Goal: Communication & Community: Answer question/provide support

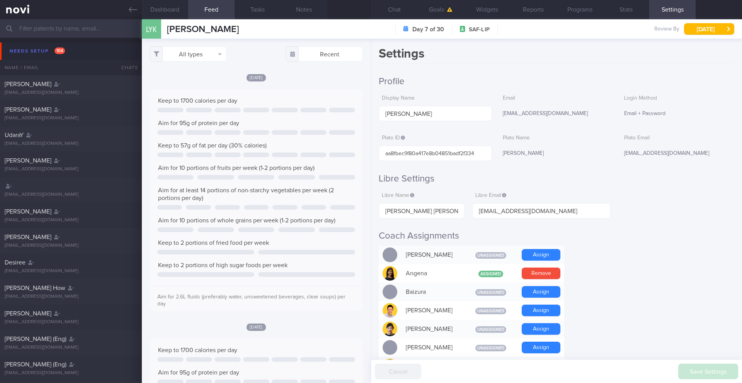
select select "9"
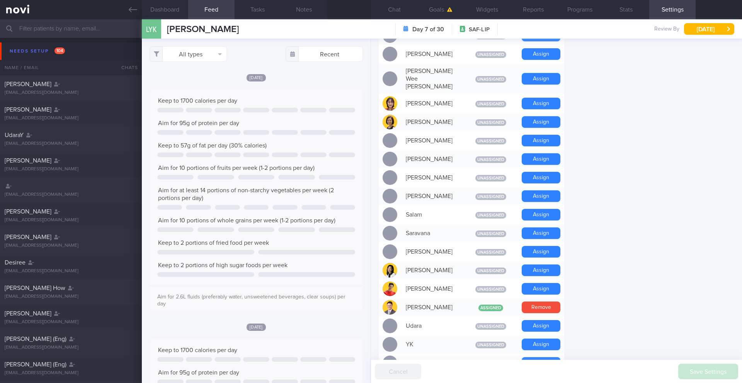
scroll to position [468, 0]
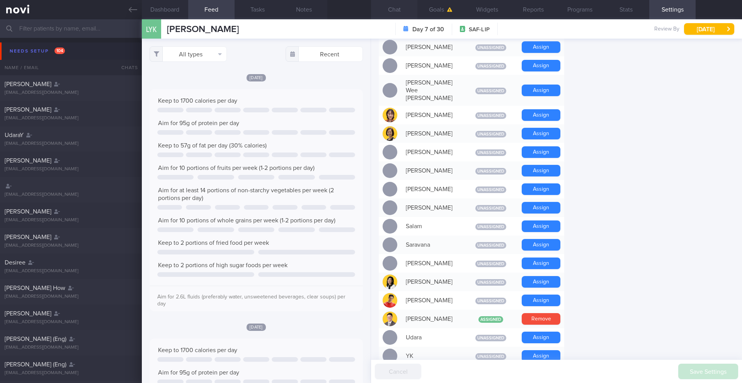
click at [395, 8] on button "Chat" at bounding box center [394, 9] width 46 height 19
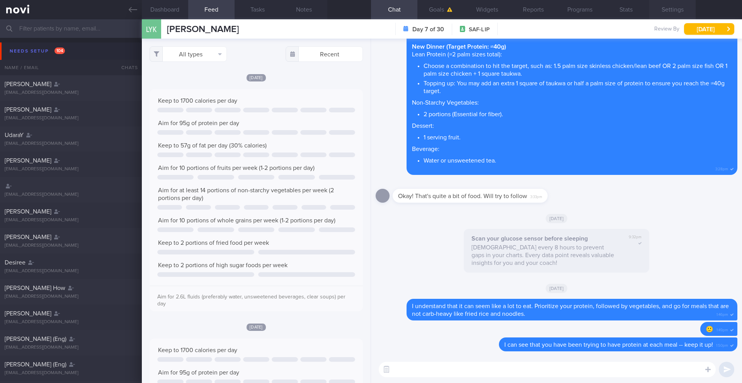
click at [675, 16] on button "Settings" at bounding box center [672, 9] width 46 height 19
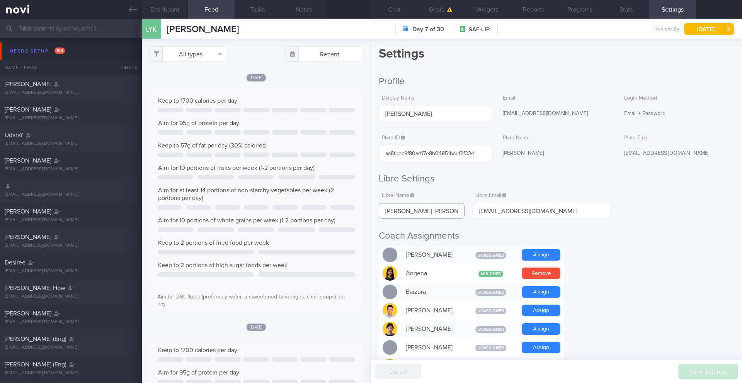
drag, startPoint x: 431, startPoint y: 210, endPoint x: 382, endPoint y: 213, distance: 48.8
click at [382, 213] on input "[PERSON_NAME] [PERSON_NAME]" at bounding box center [422, 210] width 86 height 15
click at [390, 9] on button "Chat" at bounding box center [394, 9] width 46 height 19
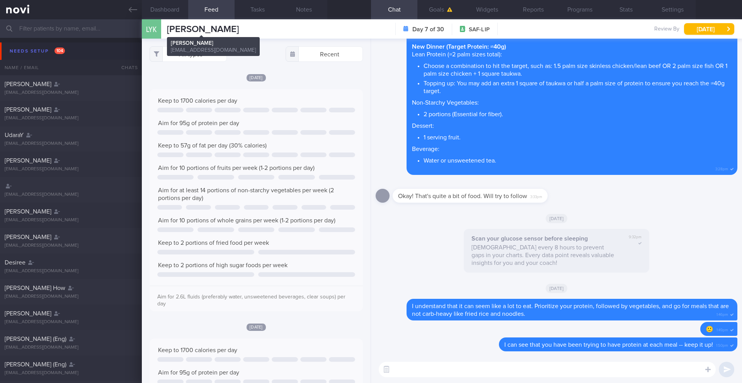
click at [202, 27] on span "[PERSON_NAME]" at bounding box center [203, 29] width 72 height 9
click at [675, 9] on button "Settings" at bounding box center [672, 9] width 46 height 19
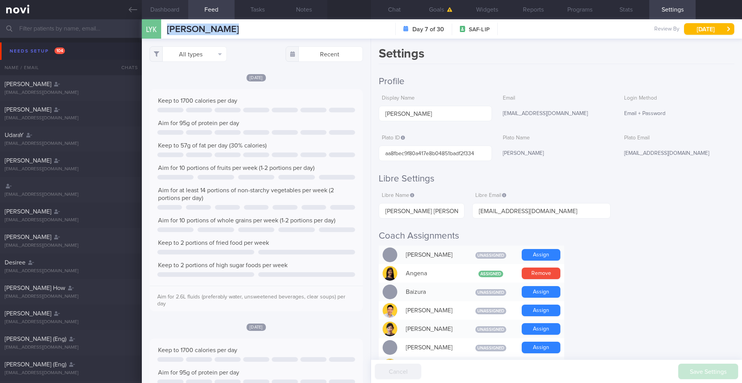
click at [169, 11] on button "Dashboard" at bounding box center [165, 9] width 46 height 19
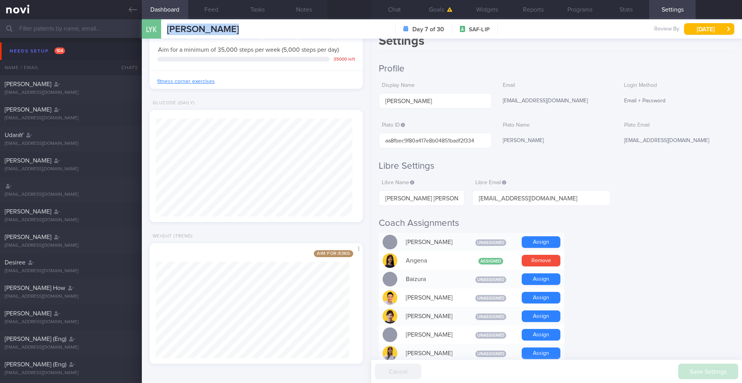
scroll to position [222, 0]
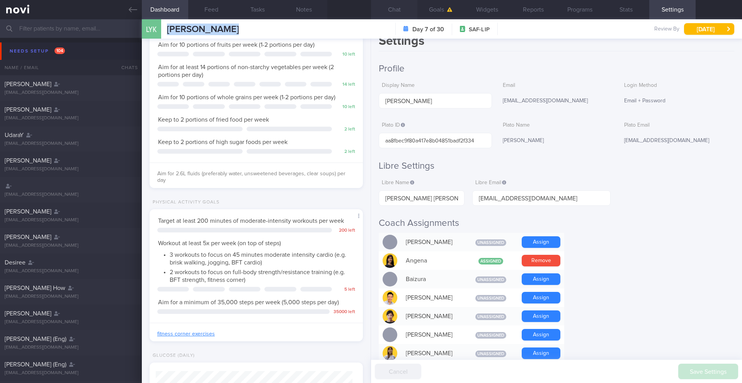
click at [392, 9] on button "Chat" at bounding box center [394, 9] width 46 height 19
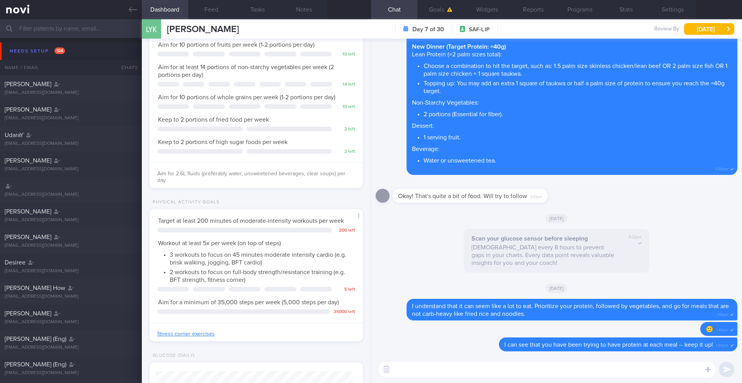
click at [471, 368] on textarea at bounding box center [547, 369] width 337 height 15
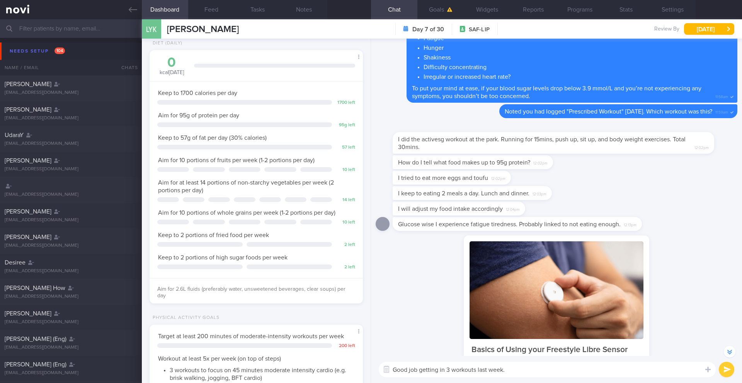
scroll to position [39, 0]
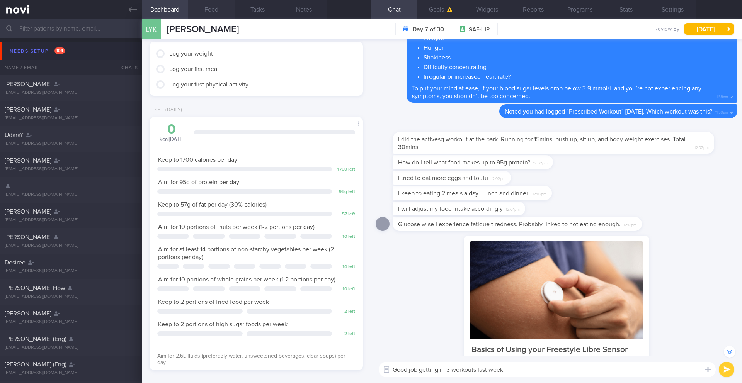
click at [210, 13] on button "Feed" at bounding box center [211, 9] width 46 height 19
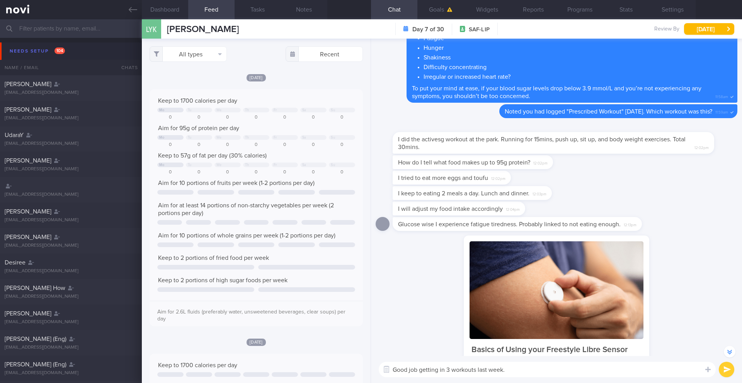
click at [526, 364] on textarea "Good job getting in 3 workouts last week." at bounding box center [547, 369] width 337 height 15
click at [525, 369] on textarea "Good job getting in 3 workouts last week." at bounding box center [547, 369] width 337 height 15
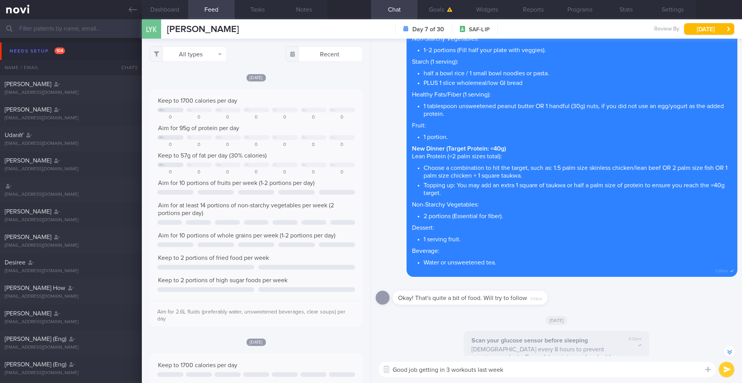
scroll to position [0, 0]
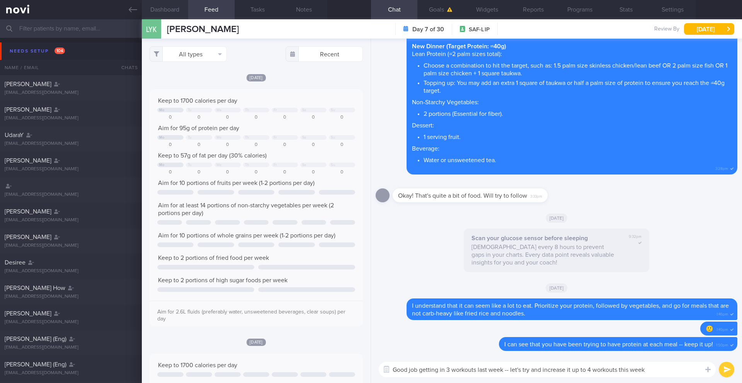
click at [167, 11] on button "Dashboard" at bounding box center [165, 9] width 46 height 19
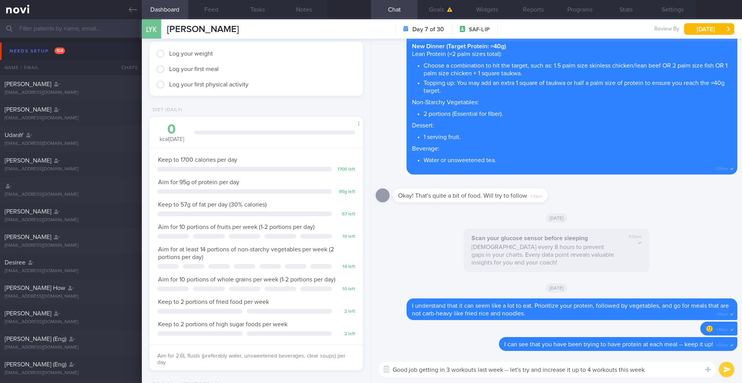
click at [661, 372] on textarea "Good job getting in 3 workouts last week -- let's try and increase it up to 4 w…" at bounding box center [547, 369] width 337 height 15
click at [213, 6] on button "Feed" at bounding box center [211, 9] width 46 height 19
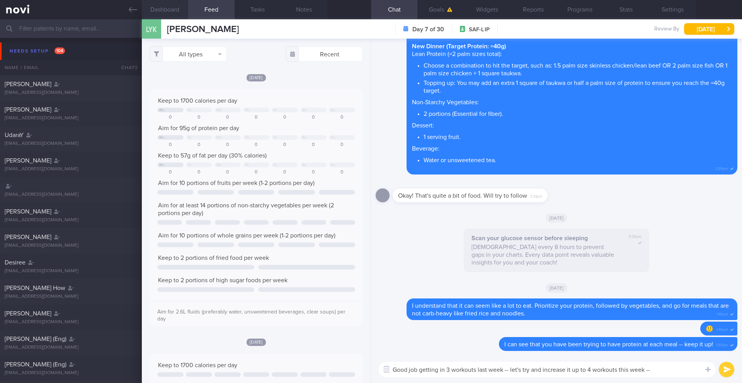
click at [168, 11] on button "Dashboard" at bounding box center [165, 9] width 46 height 19
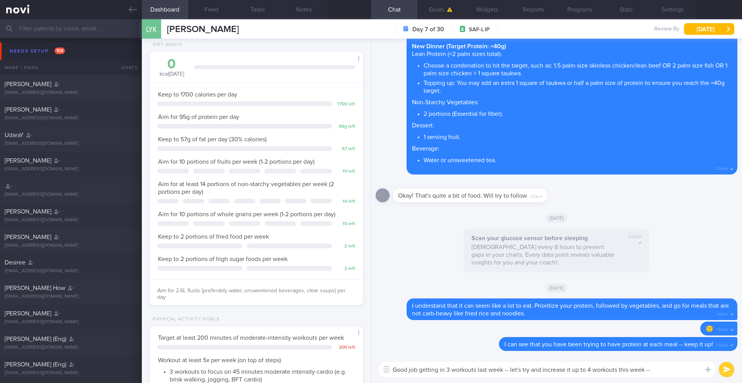
scroll to position [211, 0]
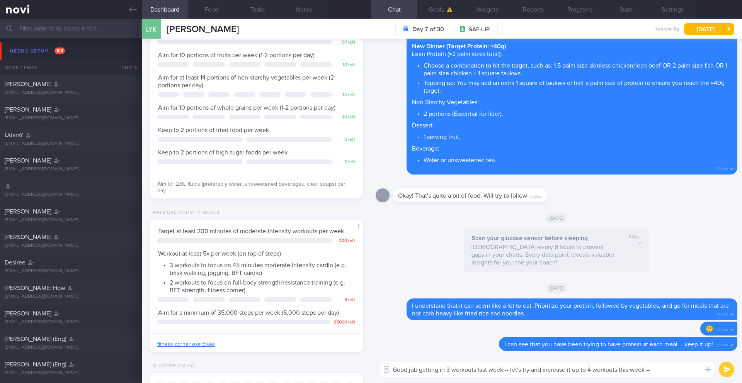
click at [669, 374] on textarea "Good job getting in 3 workouts last week -- let's try and increase it up to 4 w…" at bounding box center [547, 369] width 337 height 15
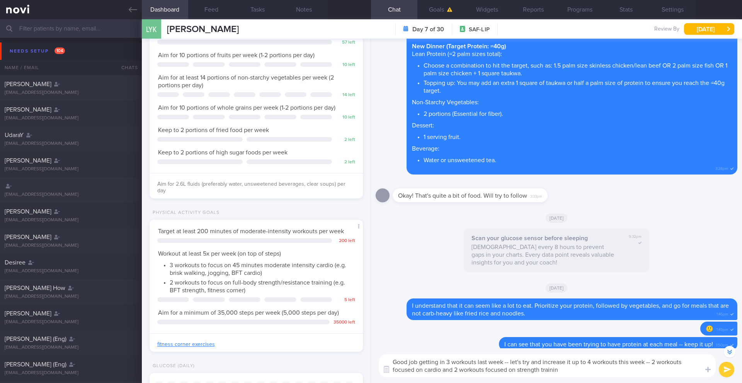
type textarea "Good job getting in 3 workouts last week -- let's try and increase it up to 4 w…"
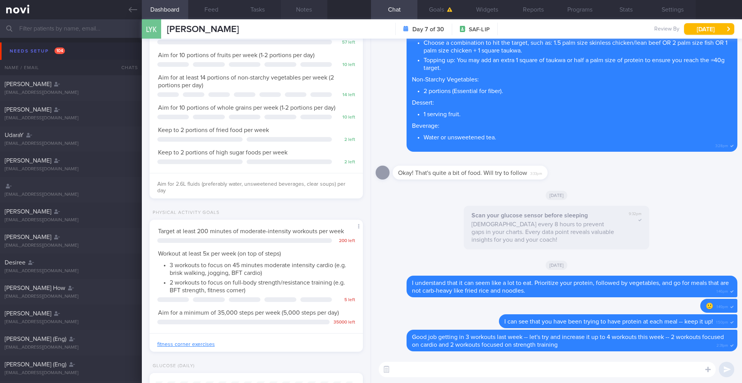
click at [309, 10] on button "Notes" at bounding box center [304, 9] width 46 height 19
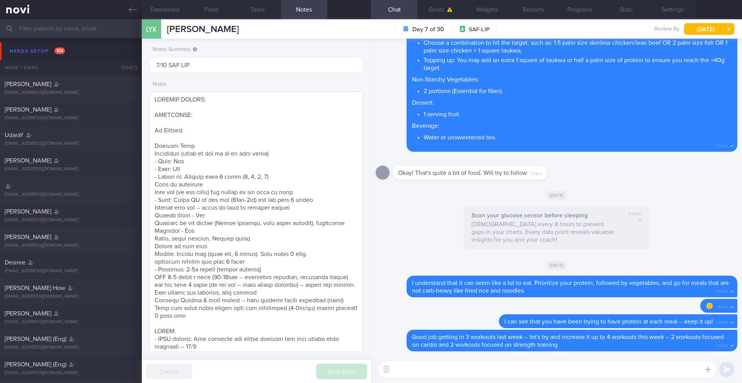
scroll to position [156, 0]
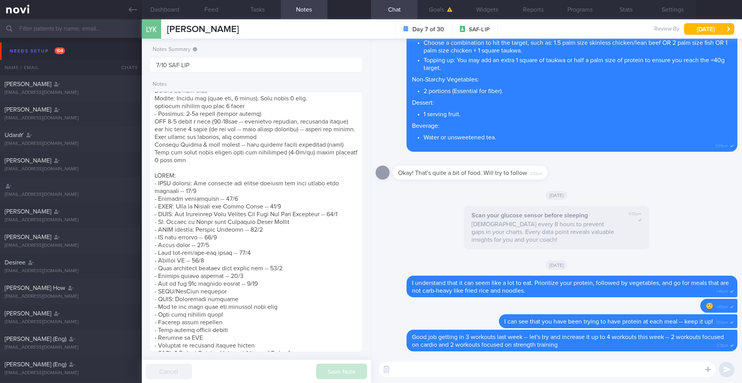
paste textarea "The primary goal of cardio is cardiovascular health, while resistance training …"
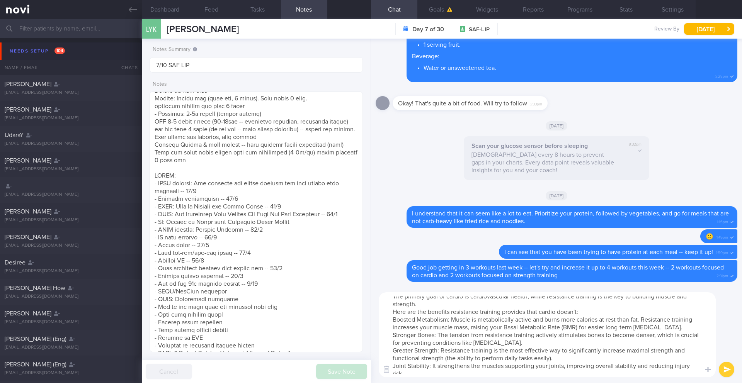
scroll to position [0, 0]
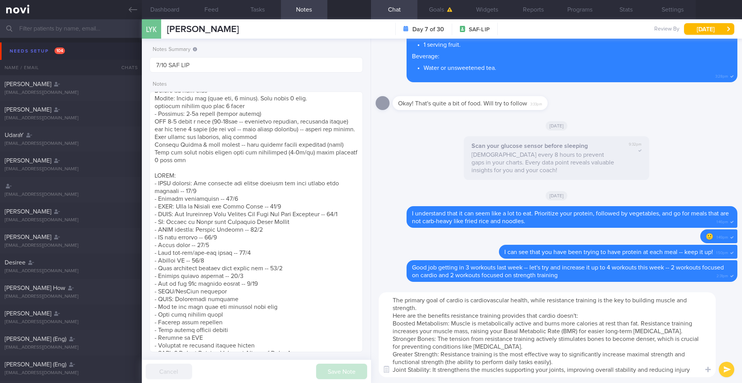
click at [460, 308] on textarea "The primary goal of cardio is cardiovascular health, while resistance training …" at bounding box center [547, 335] width 337 height 85
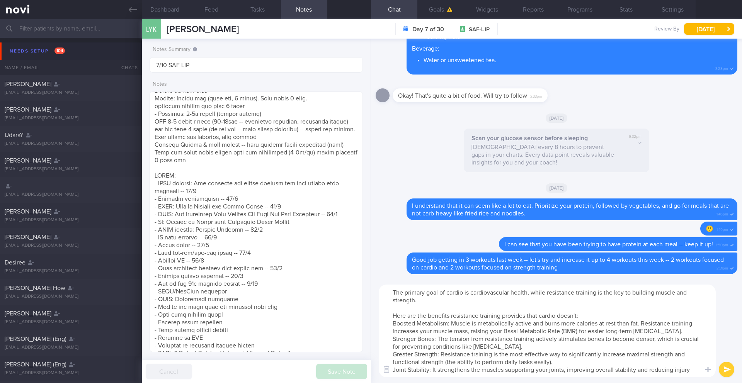
click at [599, 313] on textarea "The primary goal of cardio is cardiovascular health, while resistance training …" at bounding box center [547, 331] width 337 height 93
click at [380, 324] on textarea "The primary goal of cardio is cardiovascular health, while resistance training …" at bounding box center [547, 331] width 337 height 93
click at [391, 348] on textarea "The primary goal of cardio is cardiovascular health, while resistance training …" at bounding box center [547, 331] width 337 height 93
click at [444, 363] on textarea "The primary goal of cardio is cardiovascular health, while resistance training …" at bounding box center [547, 331] width 337 height 93
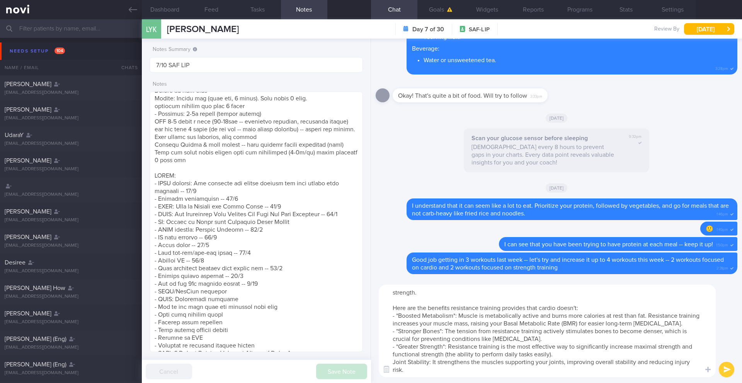
scroll to position [15, 0]
click at [393, 364] on textarea "The primary goal of cardio is cardiovascular health, while resistance training …" at bounding box center [547, 331] width 337 height 93
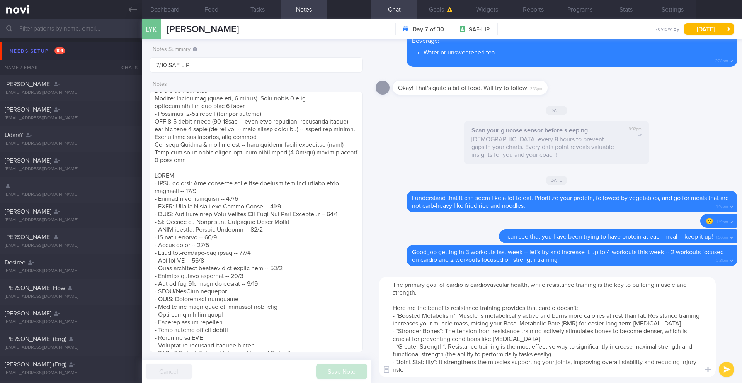
scroll to position [0, 0]
drag, startPoint x: 421, startPoint y: 376, endPoint x: 386, endPoint y: 272, distance: 110.5
click at [386, 272] on div "The primary goal of cardio is cardiovascular health, while resistance training …" at bounding box center [556, 327] width 371 height 112
type textarea "The primary goal of cardio is cardiovascular health, while resistance training …"
click at [509, 308] on textarea "The primary goal of cardio is cardiovascular health, while resistance training …" at bounding box center [547, 327] width 337 height 100
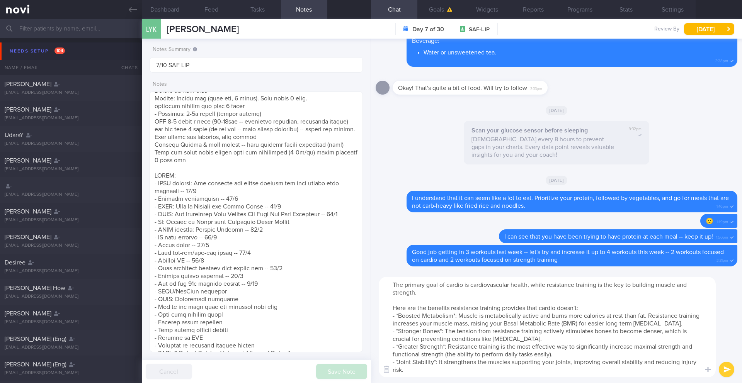
click at [729, 374] on button "submit" at bounding box center [726, 369] width 15 height 15
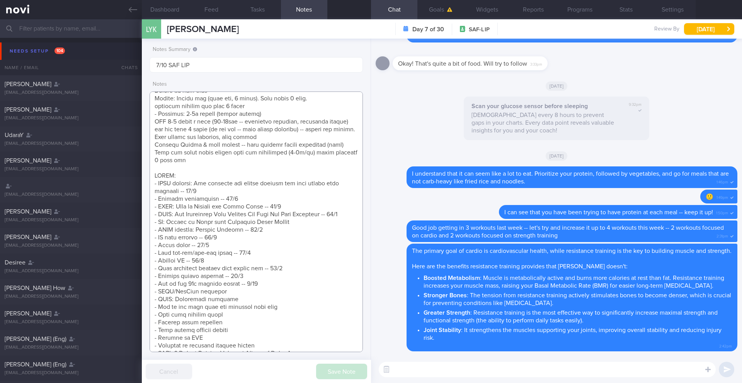
click at [266, 293] on textarea at bounding box center [256, 222] width 213 height 261
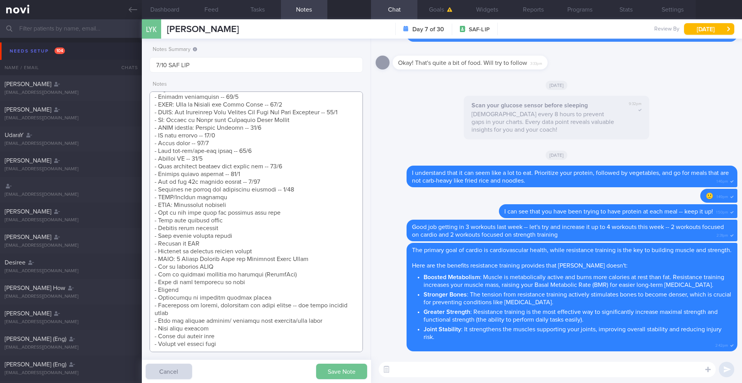
type textarea "SUPPORT NEEDED: CHALLENGE: Wt Targets: Regular Army Deskbound (tries to get up …"
click at [345, 368] on button "Save Note" at bounding box center [341, 371] width 51 height 15
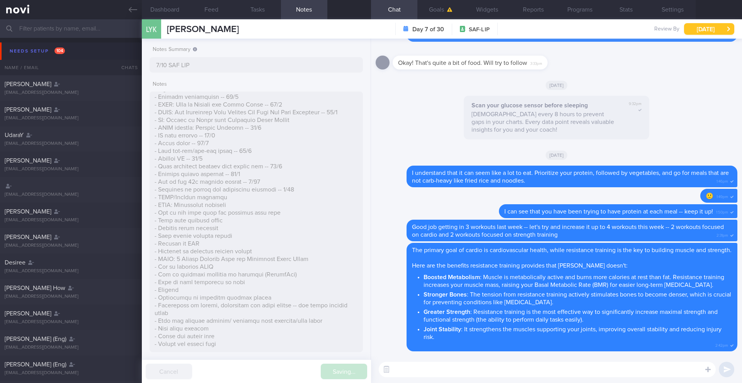
click at [706, 31] on button "[DATE]" at bounding box center [709, 29] width 50 height 12
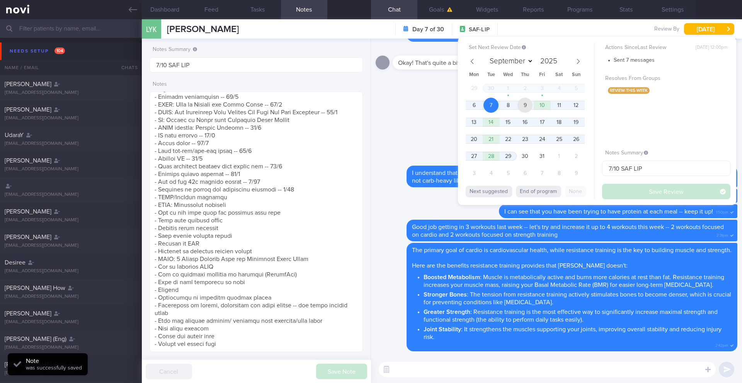
click at [528, 106] on span "9" at bounding box center [525, 105] width 15 height 15
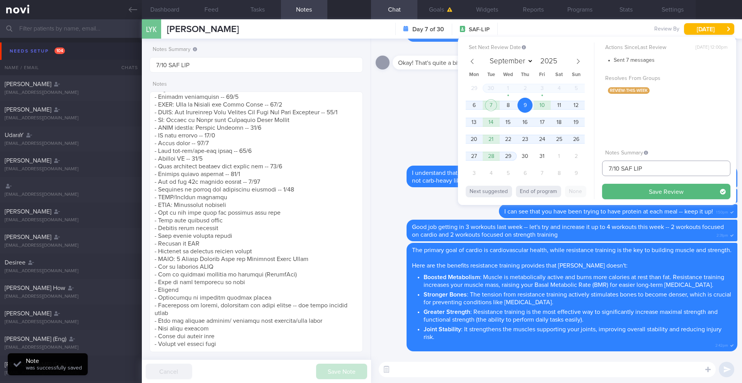
drag, startPoint x: 611, startPoint y: 169, endPoint x: 596, endPoint y: 169, distance: 15.8
click at [596, 169] on div "Set Next Review Date [DATE] September October November [DATE] Mon Tue Wed Thu F…" at bounding box center [597, 121] width 278 height 169
type input "9/10 SAF LIP"
click at [625, 198] on button "Save Review" at bounding box center [666, 191] width 128 height 15
type input "9/10 SAF LIP"
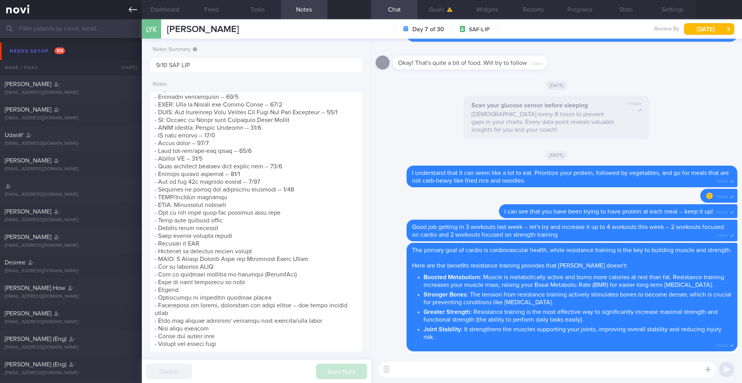
click at [124, 14] on link at bounding box center [71, 9] width 142 height 19
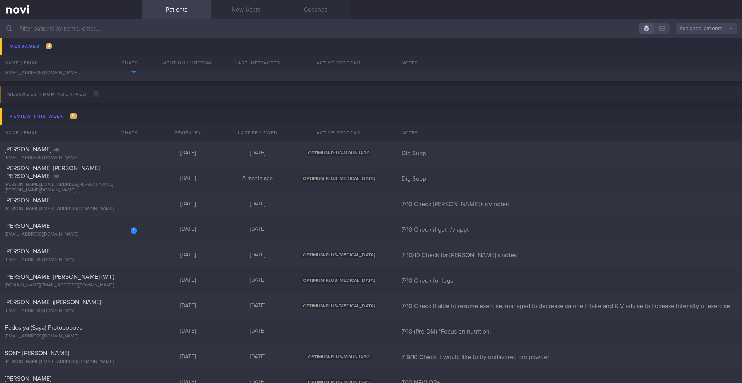
scroll to position [4852, 0]
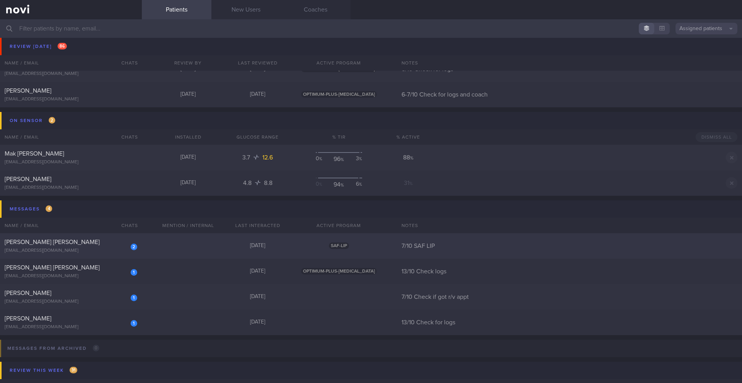
click at [78, 246] on div "2 [PERSON_NAME] [PERSON_NAME] [EMAIL_ADDRESS][DOMAIN_NAME]" at bounding box center [71, 245] width 142 height 15
select select "9"
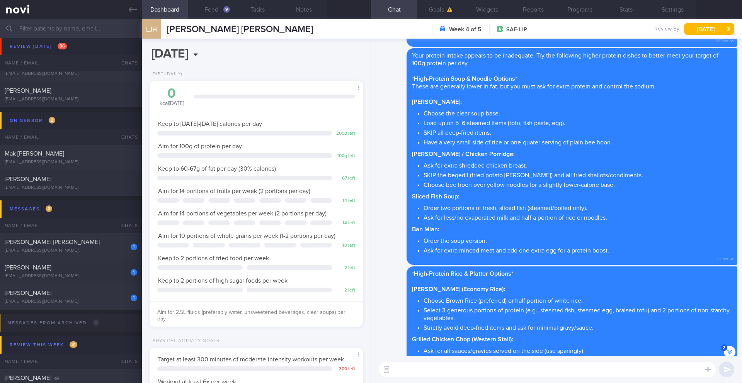
scroll to position [-587, 0]
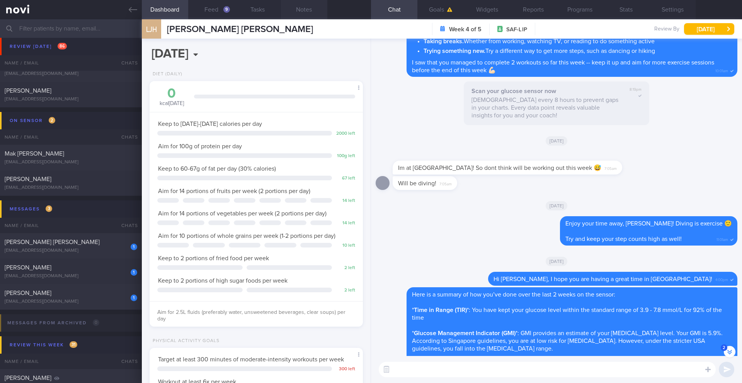
click at [303, 12] on button "Notes" at bounding box center [304, 9] width 46 height 19
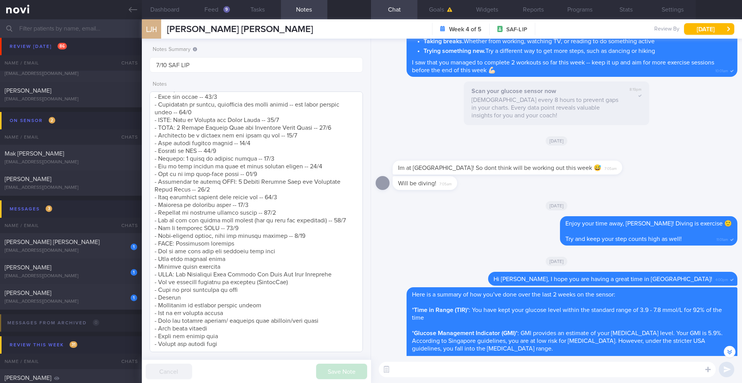
scroll to position [327, 0]
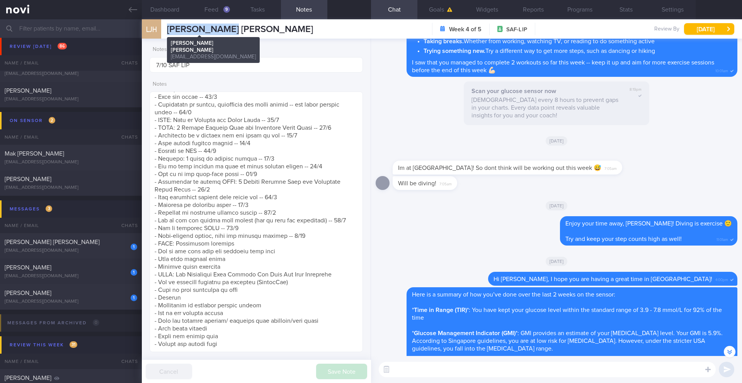
drag, startPoint x: 233, startPoint y: 29, endPoint x: 165, endPoint y: 30, distance: 68.8
click at [165, 30] on div "LJH [PERSON_NAME] [PERSON_NAME] [PERSON_NAME] [EMAIL_ADDRESS][DOMAIN_NAME] Week…" at bounding box center [442, 28] width 600 height 19
copy span "[PERSON_NAME] [PERSON_NAME]"
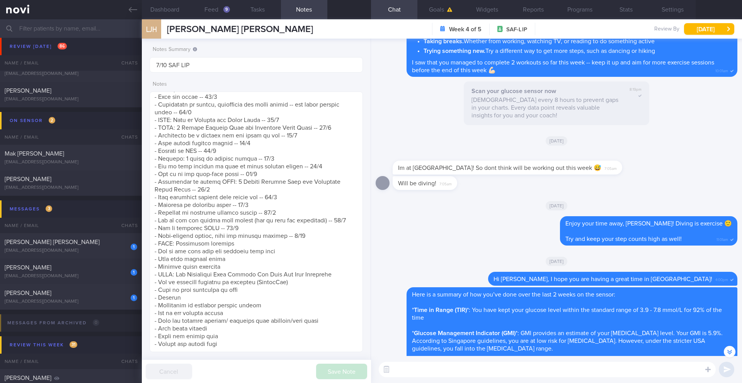
click at [401, 371] on textarea at bounding box center [547, 369] width 337 height 15
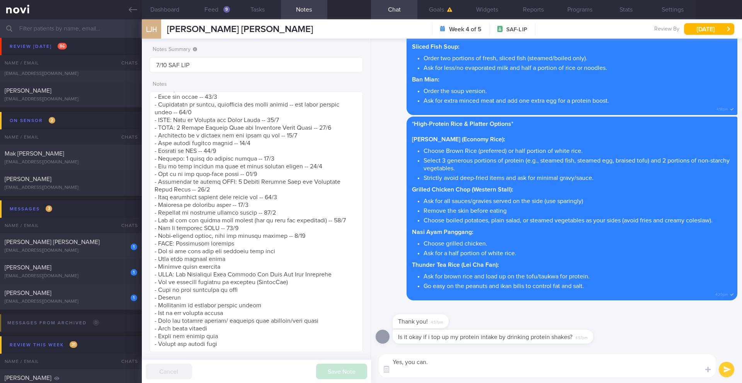
scroll to position [0, 0]
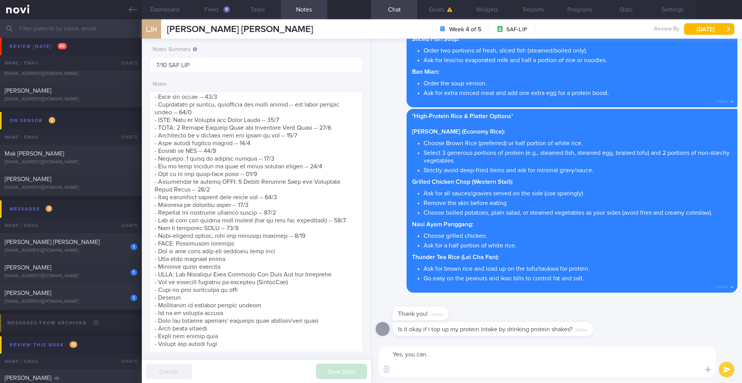
paste textarea "A protein shake should be low in sugar and fat (to control calories and for hea…"
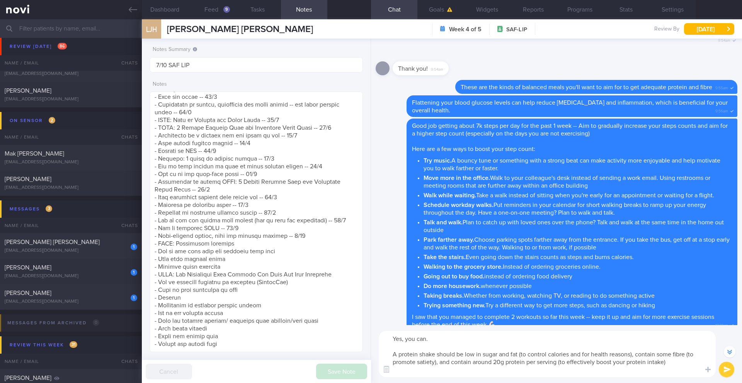
scroll to position [-922, 0]
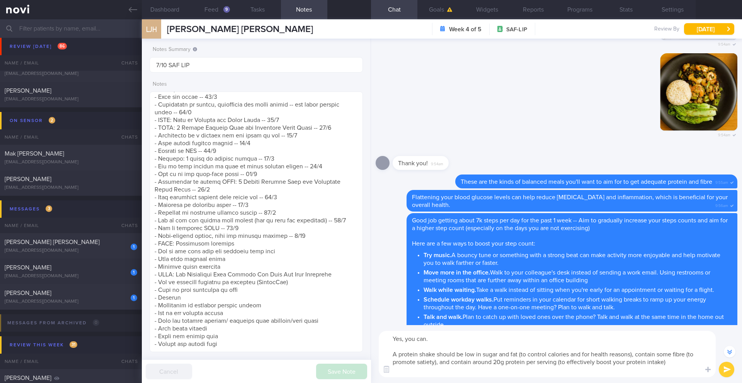
drag, startPoint x: 397, startPoint y: 357, endPoint x: 385, endPoint y: 355, distance: 11.8
click at [385, 355] on textarea "Yes, you can. A protein shake should be low in sugar and fat (to control calori…" at bounding box center [547, 354] width 337 height 46
drag, startPoint x: 494, startPoint y: 354, endPoint x: 462, endPoint y: 353, distance: 31.3
click at [464, 354] on textarea "Yes, you can. Be sure that protein shake should be low in sugar and fat (to con…" at bounding box center [547, 354] width 337 height 46
click at [463, 353] on textarea "Yes, you can. Be sure that protein shakeis low in sugar and fat (to control cal…" at bounding box center [547, 354] width 337 height 46
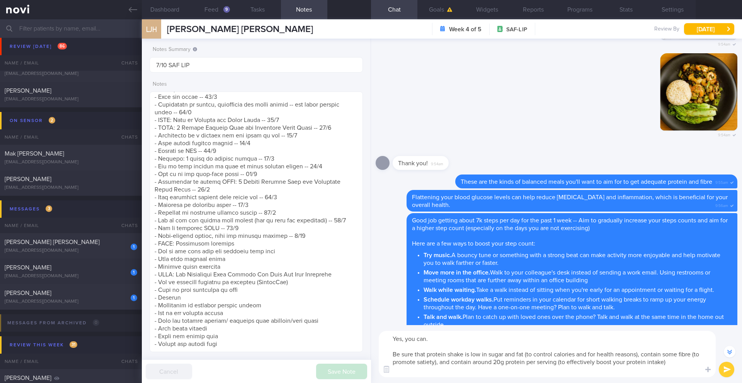
click at [661, 355] on textarea "Yes, you can. Be sure that protein shake is low in sugar and fat (to control ca…" at bounding box center [547, 354] width 337 height 46
click at [478, 362] on textarea "Yes, you can. Be sure that protein shake is low in sugar and fat (to control ca…" at bounding box center [547, 354] width 337 height 46
click at [694, 367] on textarea "Yes, you can. Be sure that protein shake is low in sugar and fat (to control ca…" at bounding box center [547, 354] width 337 height 46
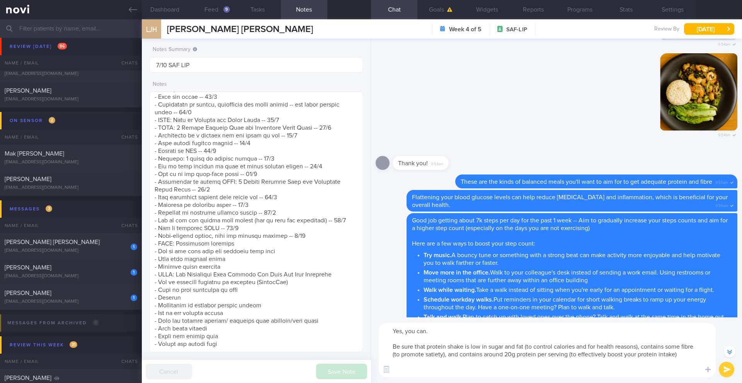
paste textarea "Here is a simple guide on when to use it to help with your weight loss goals: -…"
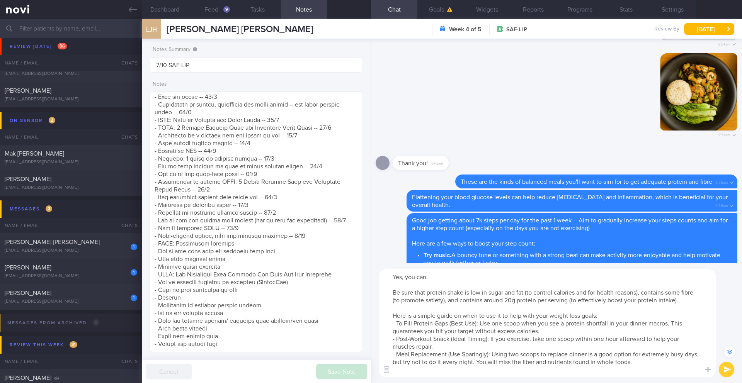
click at [397, 324] on textarea "Yes, you can. Be sure that protein shake is low in sugar and fat (to control ca…" at bounding box center [547, 323] width 337 height 108
click at [480, 325] on textarea "Yes, you can. Be sure that protein shake is low in sugar and fat (to control ca…" at bounding box center [547, 323] width 337 height 108
click at [397, 339] on textarea "Yes, you can. Be sure that protein shake is low in sugar and fat (to control ca…" at bounding box center [547, 323] width 337 height 108
click at [396, 356] on textarea "Yes, you can. Be sure that protein shake is low in sugar and fat (to control ca…" at bounding box center [547, 323] width 337 height 108
click at [490, 354] on textarea "Yes, you can. Be sure that protein shake is low in sugar and fat (to control ca…" at bounding box center [547, 323] width 337 height 108
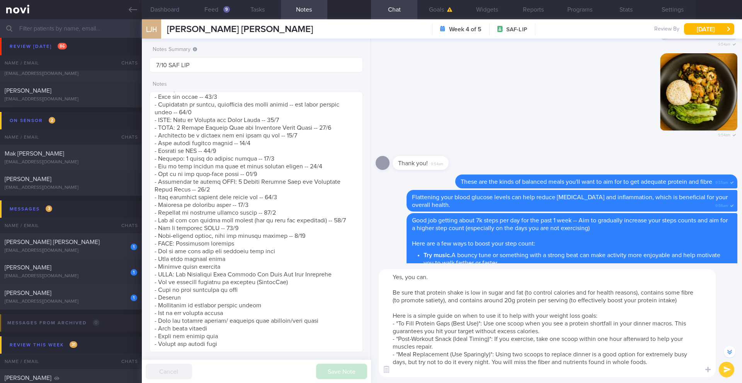
drag, startPoint x: 391, startPoint y: 318, endPoint x: 667, endPoint y: 367, distance: 280.4
click at [667, 367] on textarea "Yes, you can. Be sure that protein shake is low in sugar and fat (to control ca…" at bounding box center [547, 323] width 337 height 108
type textarea "Yes, you can. Be sure that protein shake is low in sugar and fat (to control ca…"
click at [730, 370] on button "submit" at bounding box center [726, 369] width 15 height 15
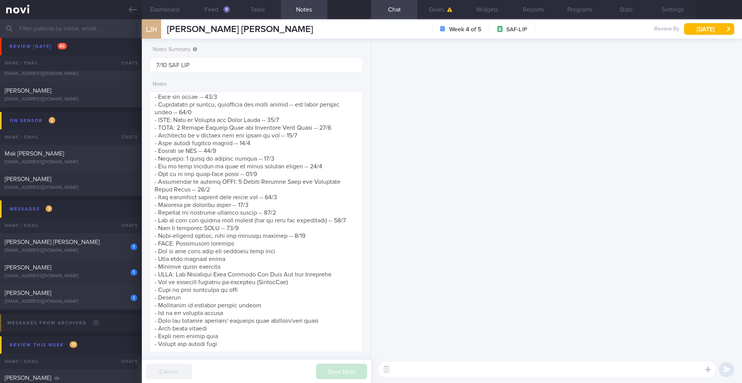
scroll to position [0, 0]
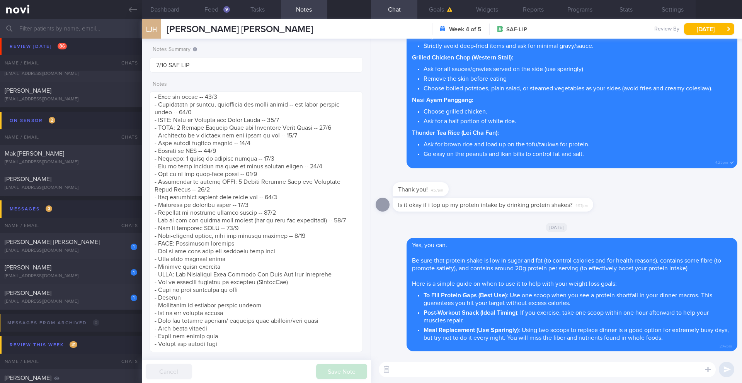
click at [444, 363] on textarea at bounding box center [547, 369] width 337 height 15
type textarea "Do you already have some or would you like some recommendation?"
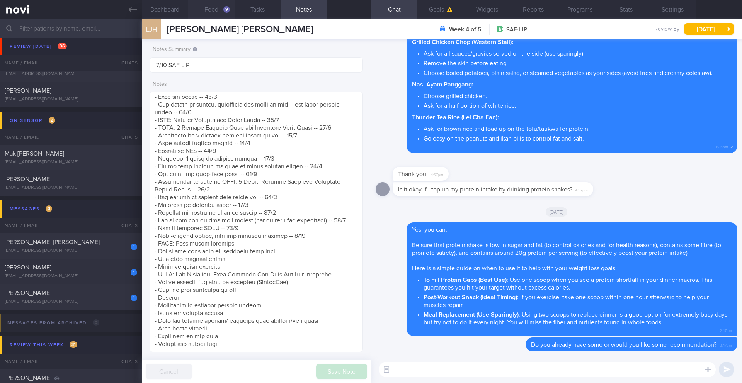
click at [226, 8] on div "9" at bounding box center [226, 9] width 7 height 7
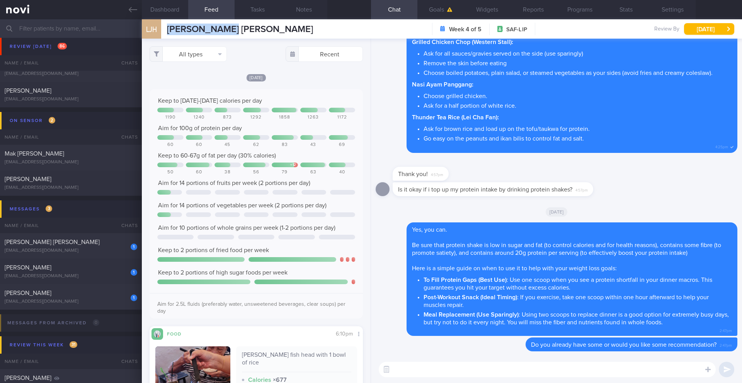
drag, startPoint x: 236, startPoint y: 28, endPoint x: 163, endPoint y: 31, distance: 72.7
click at [163, 31] on div "LJH [PERSON_NAME] [PERSON_NAME] [PERSON_NAME] [EMAIL_ADDRESS][DOMAIN_NAME] Week…" at bounding box center [442, 28] width 600 height 19
copy div "[PERSON_NAME] [PERSON_NAME]"
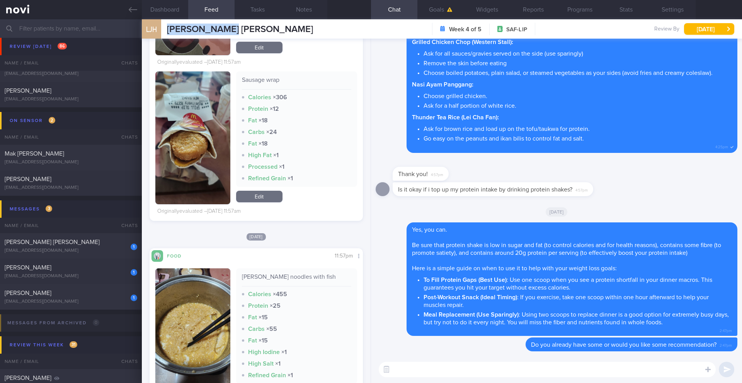
scroll to position [1182, 0]
click at [309, 16] on button "Notes" at bounding box center [304, 9] width 46 height 19
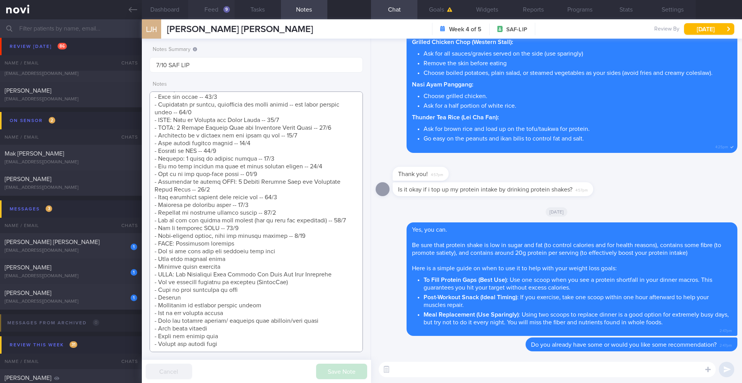
click at [307, 237] on textarea at bounding box center [256, 222] width 213 height 261
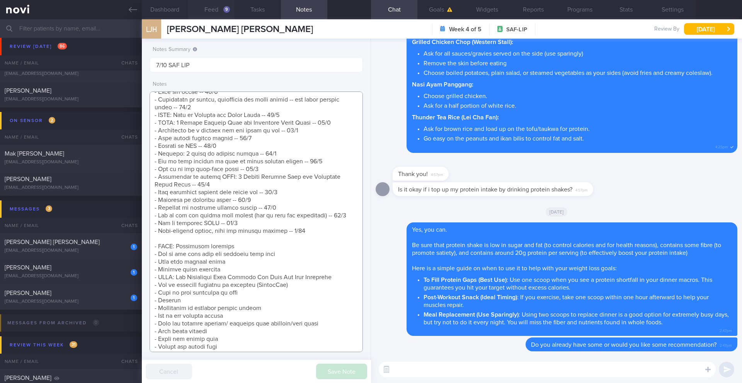
scroll to position [335, 0]
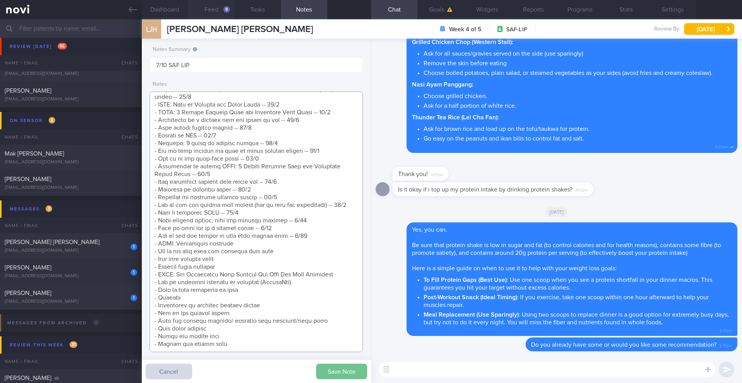
type textarea "[How Monitoring Your Glucose Can Help You Stay Energized]([URL][DOMAIN_NAME]) S…"
click at [338, 377] on button "Save Note" at bounding box center [341, 371] width 51 height 15
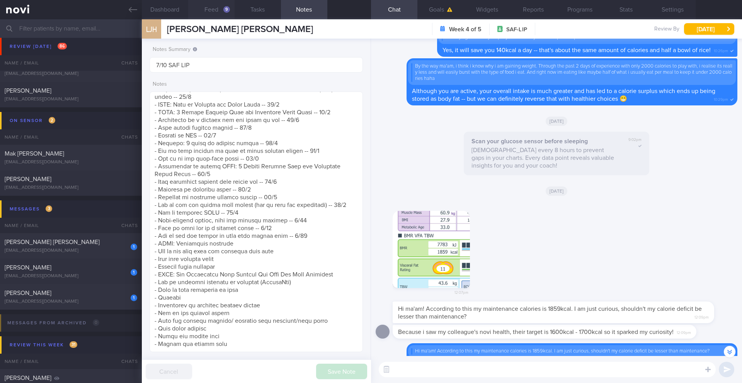
scroll to position [-1996, 0]
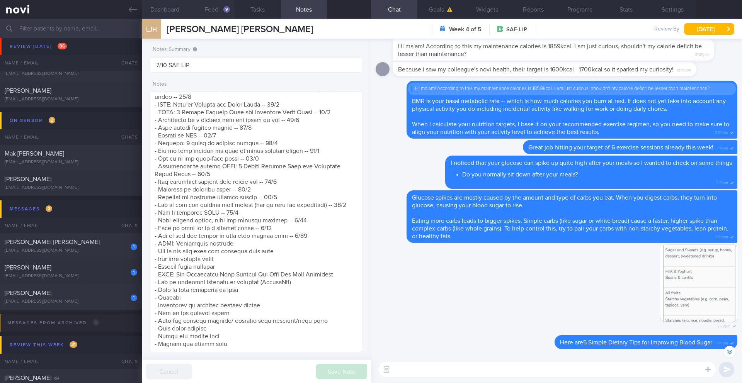
click at [172, 12] on button "Dashboard" at bounding box center [165, 9] width 46 height 19
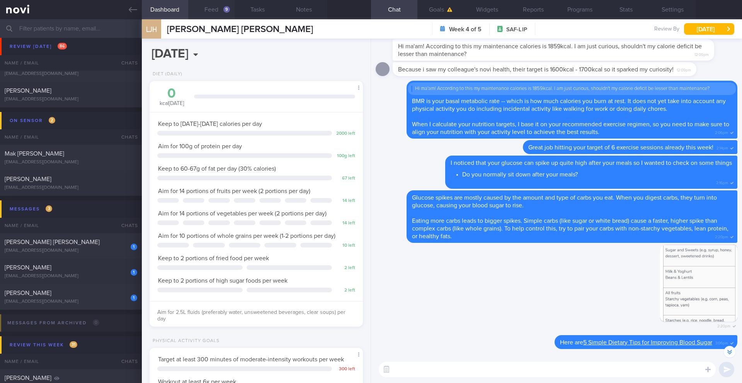
click at [411, 371] on textarea at bounding box center [547, 369] width 337 height 15
click at [458, 366] on textarea at bounding box center [547, 369] width 337 height 15
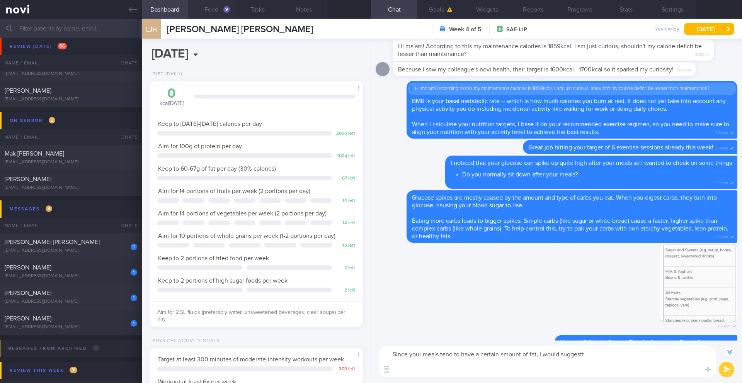
paste textarea "Lor Ipsum dol Sita Consect Adipi Elitsed Doeiu te Incididun: Utla et dolo 9 mag…"
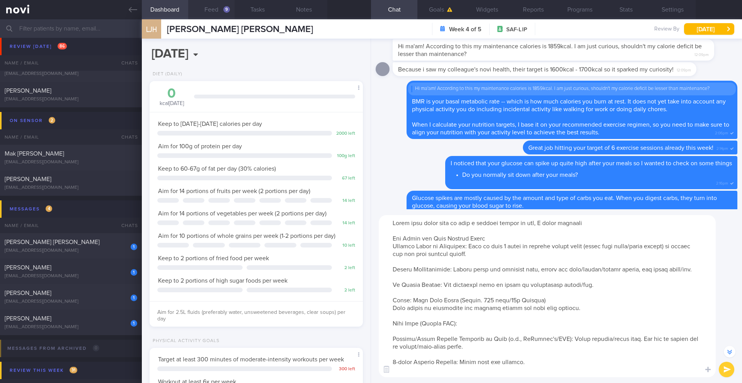
click at [588, 225] on textarea at bounding box center [547, 296] width 337 height 162
drag, startPoint x: 453, startPoint y: 269, endPoint x: 695, endPoint y: 269, distance: 242.7
click at [695, 269] on textarea at bounding box center [547, 296] width 337 height 162
click at [593, 223] on textarea at bounding box center [547, 296] width 337 height 162
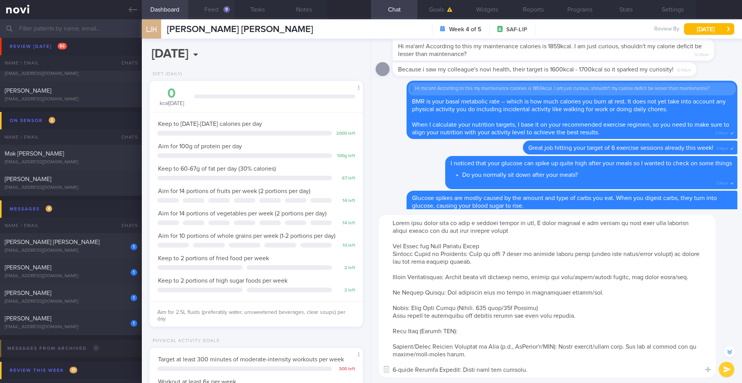
drag, startPoint x: 391, startPoint y: 247, endPoint x: 497, endPoint y: 247, distance: 106.3
click at [497, 247] on textarea at bounding box center [547, 296] width 337 height 162
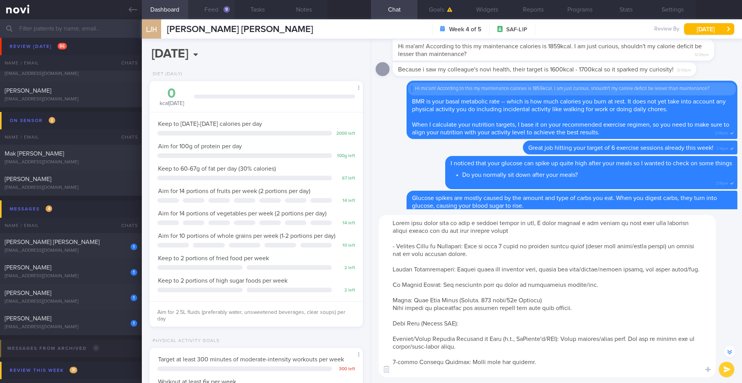
drag, startPoint x: 450, startPoint y: 271, endPoint x: 690, endPoint y: 270, distance: 239.6
click at [690, 270] on textarea at bounding box center [547, 296] width 337 height 162
click at [434, 238] on textarea at bounding box center [547, 296] width 337 height 162
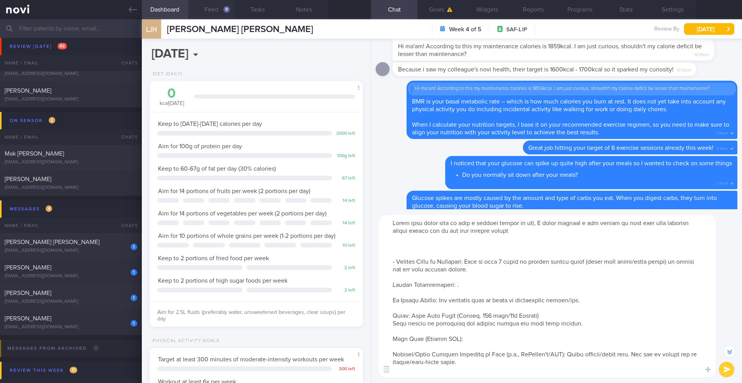
click at [431, 238] on textarea at bounding box center [547, 296] width 337 height 162
paste textarea "Always order the smallest size, remove all skin/cheese/creamy sauces, and limit…"
drag, startPoint x: 456, startPoint y: 300, endPoint x: 597, endPoint y: 300, distance: 141.1
click at [597, 300] on textarea at bounding box center [547, 296] width 337 height 162
click at [657, 238] on textarea at bounding box center [547, 296] width 337 height 162
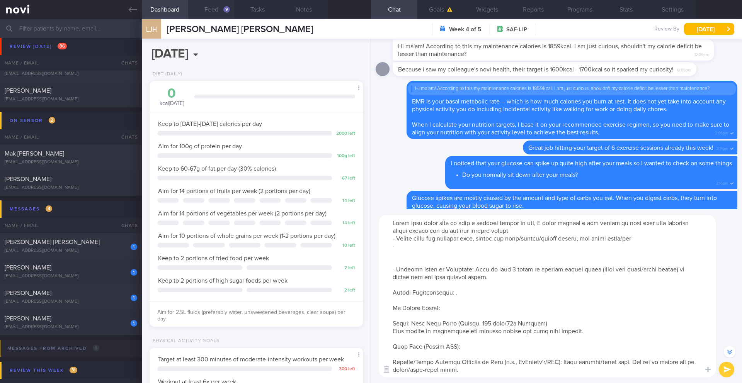
paste textarea "All beverages must be water or unsweetened coffee/tea."
drag, startPoint x: 474, startPoint y: 270, endPoint x: 490, endPoint y: 275, distance: 16.1
click at [490, 275] on textarea at bounding box center [547, 296] width 337 height 162
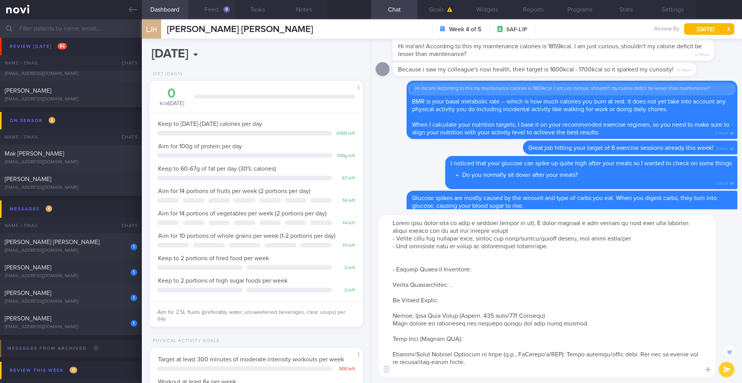
click at [449, 251] on textarea at bounding box center [547, 296] width 337 height 162
paste textarea "Plan to take 1 scoop of protein powder daily (mixed with water/black coffee) to…"
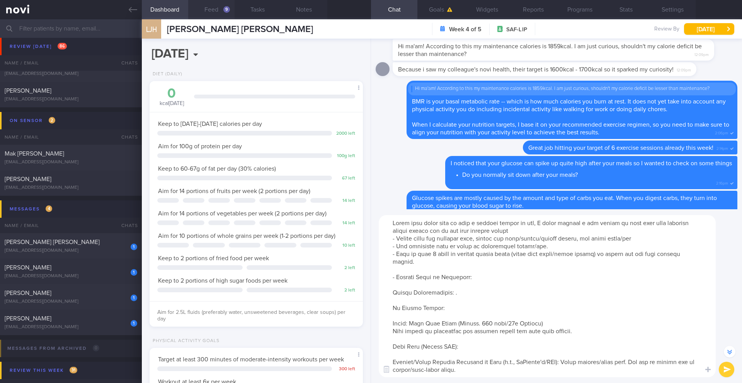
drag, startPoint x: 454, startPoint y: 309, endPoint x: 376, endPoint y: 275, distance: 84.6
click at [376, 275] on div "​ ​" at bounding box center [556, 296] width 371 height 174
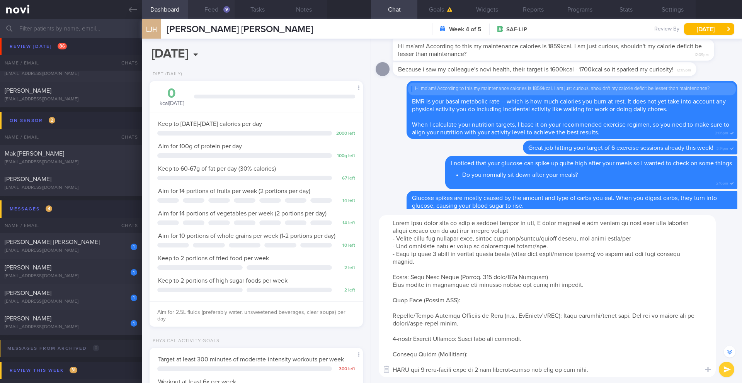
click at [513, 226] on textarea at bounding box center [547, 296] width 337 height 162
click at [512, 230] on textarea at bounding box center [547, 296] width 337 height 162
click at [427, 270] on textarea at bounding box center [547, 296] width 337 height 162
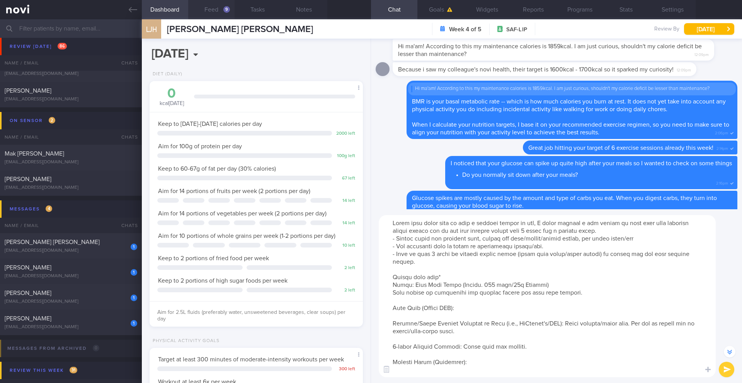
click at [382, 276] on textarea at bounding box center [547, 296] width 337 height 162
click at [412, 287] on textarea at bounding box center [547, 296] width 337 height 162
drag, startPoint x: 458, startPoint y: 286, endPoint x: 446, endPoint y: 285, distance: 11.6
click at [446, 285] on textarea at bounding box center [547, 296] width 337 height 162
drag, startPoint x: 387, startPoint y: 294, endPoint x: 599, endPoint y: 291, distance: 212.2
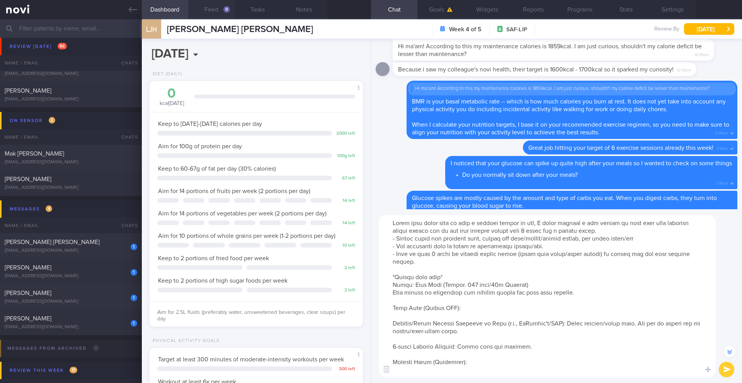
click at [596, 294] on textarea at bounding box center [547, 296] width 337 height 162
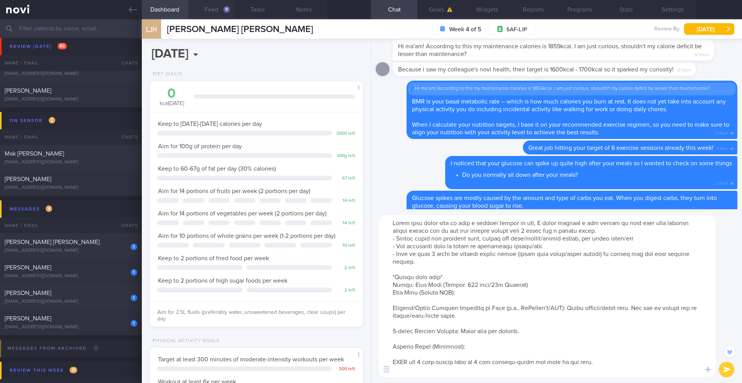
click at [389, 310] on textarea at bounding box center [547, 296] width 337 height 162
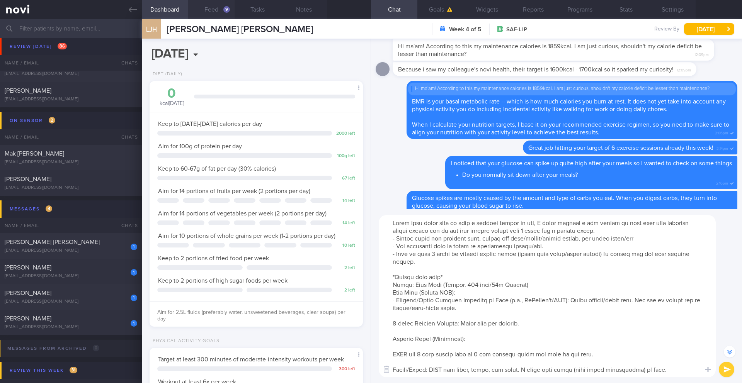
click at [384, 322] on textarea at bounding box center [547, 296] width 337 height 162
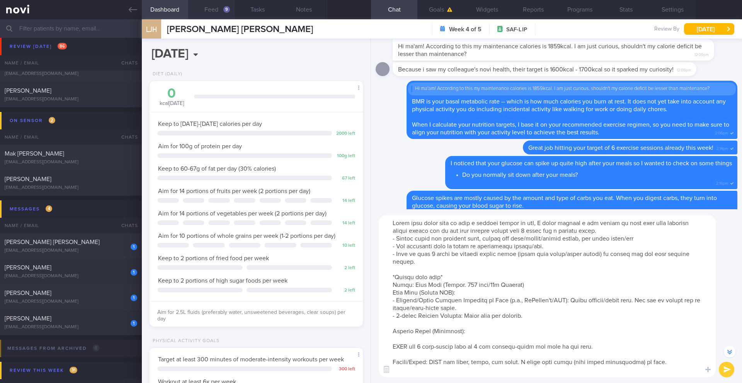
click at [383, 332] on textarea at bounding box center [547, 296] width 337 height 162
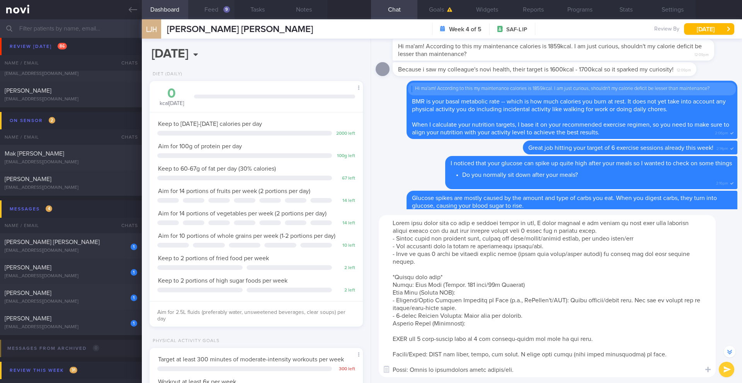
click at [385, 341] on textarea at bounding box center [547, 296] width 337 height 162
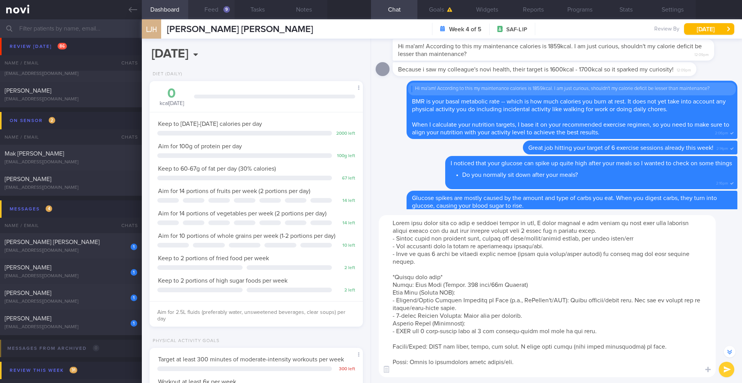
click at [386, 350] on textarea at bounding box center [547, 296] width 337 height 162
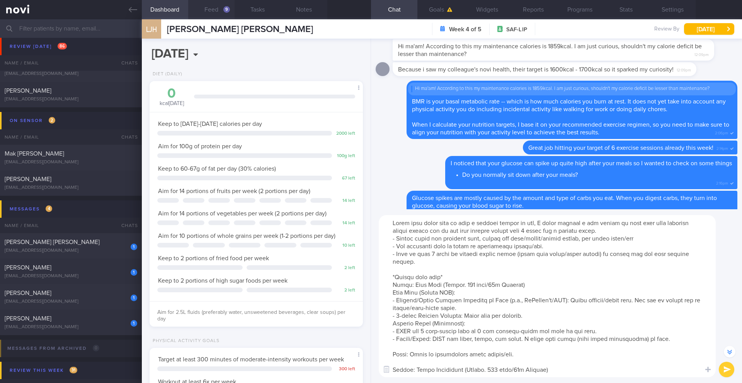
click at [386, 362] on textarea at bounding box center [547, 296] width 337 height 162
click at [387, 359] on textarea at bounding box center [547, 296] width 337 height 162
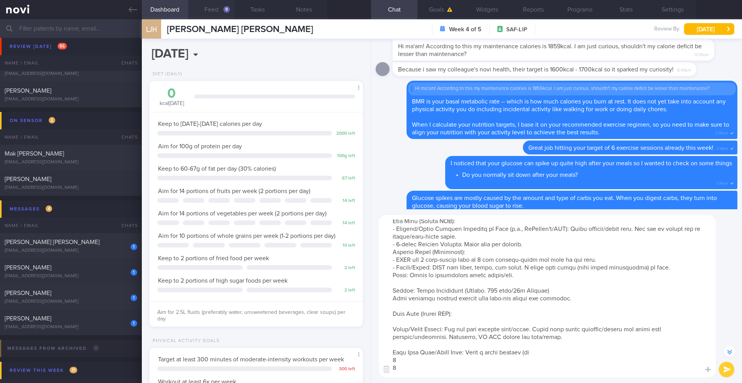
scroll to position [73, 0]
click at [511, 298] on textarea at bounding box center [547, 296] width 337 height 162
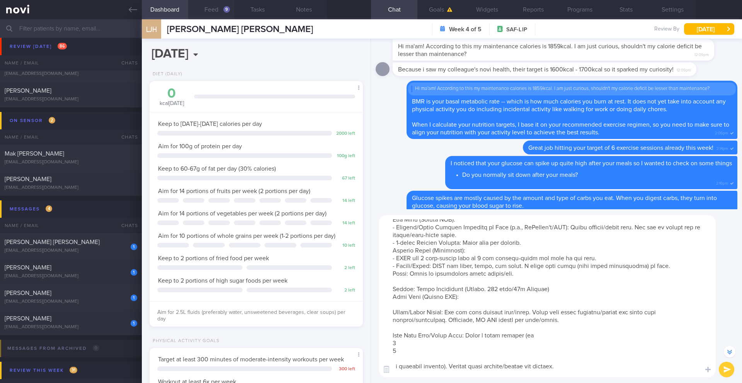
click at [509, 308] on textarea at bounding box center [547, 296] width 337 height 162
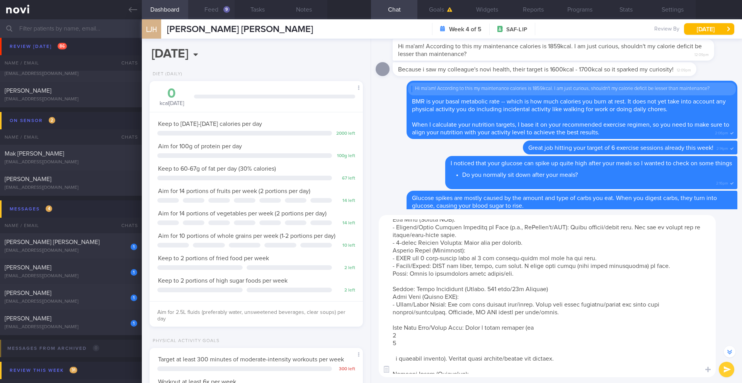
click at [496, 321] on textarea at bounding box center [547, 296] width 337 height 162
drag, startPoint x: 399, startPoint y: 335, endPoint x: 390, endPoint y: 330, distance: 9.7
click at [390, 330] on textarea at bounding box center [547, 296] width 337 height 162
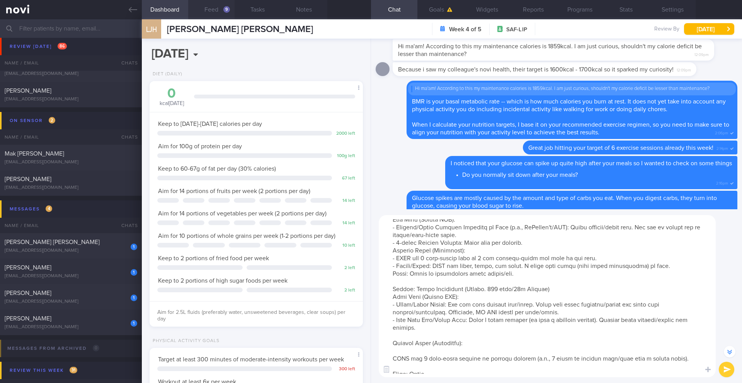
click at [403, 336] on textarea at bounding box center [547, 296] width 337 height 162
click at [438, 345] on textarea at bounding box center [547, 296] width 337 height 162
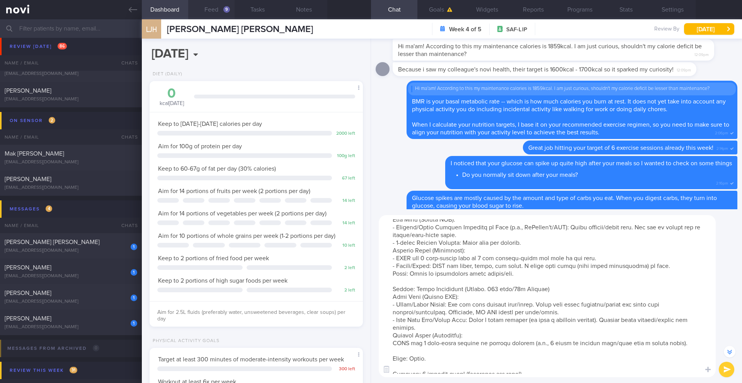
click at [391, 345] on textarea at bounding box center [547, 296] width 337 height 162
click at [394, 267] on textarea at bounding box center [547, 296] width 337 height 162
click at [390, 358] on textarea at bounding box center [547, 296] width 337 height 162
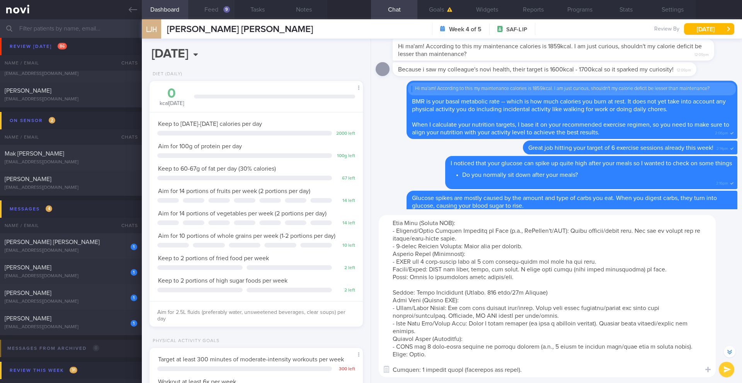
click at [394, 368] on textarea at bounding box center [547, 296] width 337 height 162
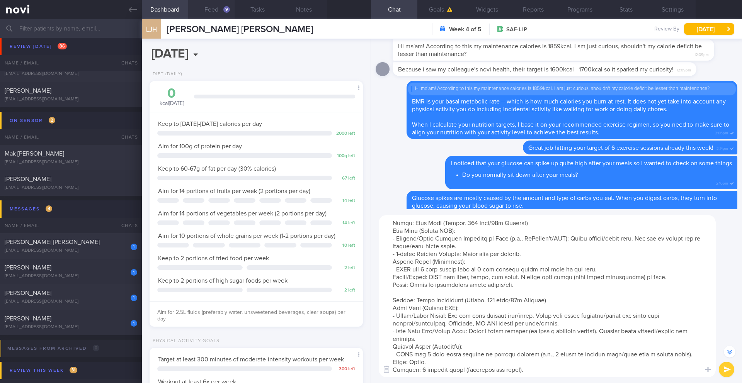
scroll to position [77, 0]
drag, startPoint x: 481, startPoint y: 356, endPoint x: 461, endPoint y: 356, distance: 20.5
click at [461, 356] on textarea at bounding box center [547, 296] width 337 height 162
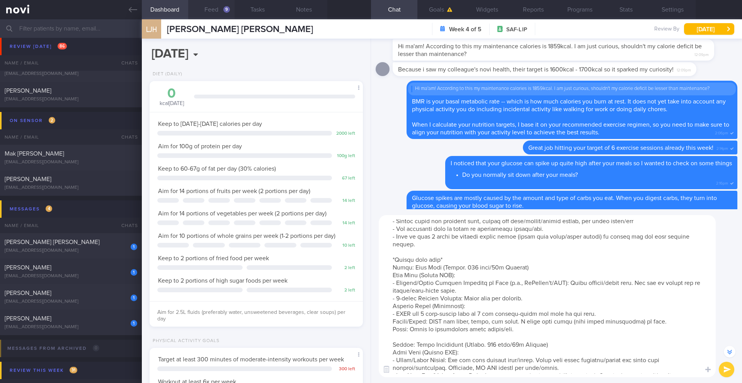
scroll to position [17, 0]
drag, startPoint x: 414, startPoint y: 345, endPoint x: 458, endPoint y: 346, distance: 44.1
click at [458, 346] on textarea at bounding box center [547, 296] width 337 height 162
click at [442, 346] on textarea at bounding box center [547, 296] width 337 height 162
drag, startPoint x: 431, startPoint y: 346, endPoint x: 459, endPoint y: 346, distance: 27.8
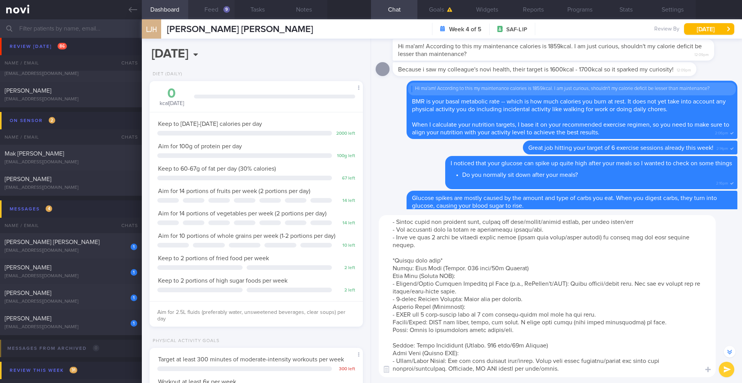
click at [459, 346] on textarea at bounding box center [547, 296] width 337 height 162
type textarea "Lorem ipsu dolor sita co adip e seddoei tempor in utl, E dolor magnaal e adm ve…"
click at [394, 309] on textarea at bounding box center [547, 296] width 337 height 162
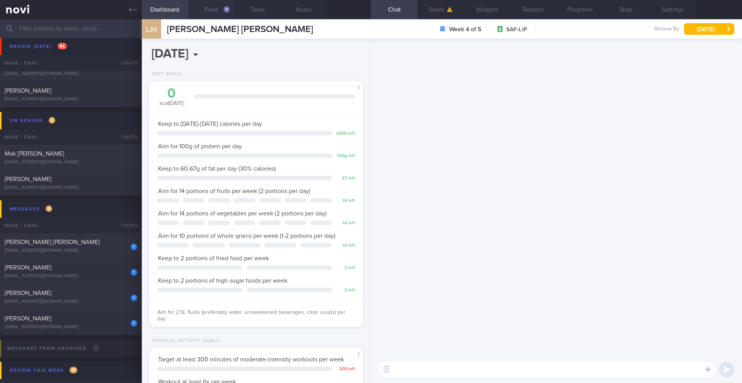
scroll to position [0, 0]
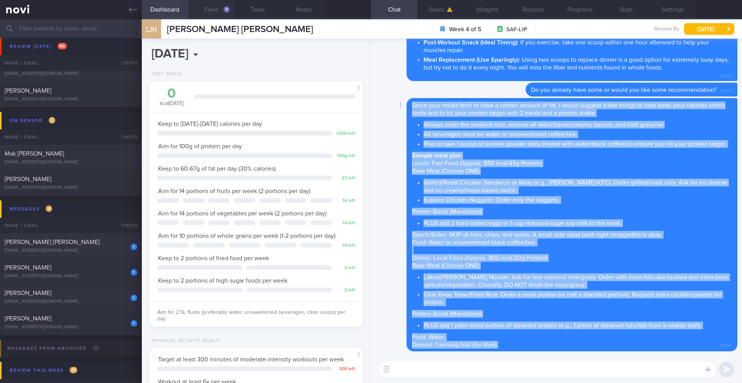
drag, startPoint x: 412, startPoint y: 100, endPoint x: 512, endPoint y: 345, distance: 264.9
click at [512, 345] on div "Since your meals tend to have a certain amount of fat, I would suggest a few th…" at bounding box center [572, 225] width 331 height 254
copy span "Lorem ipsu dolor sita co adip e seddoei tempor in utl, E dolor magnaal e adm ve…"
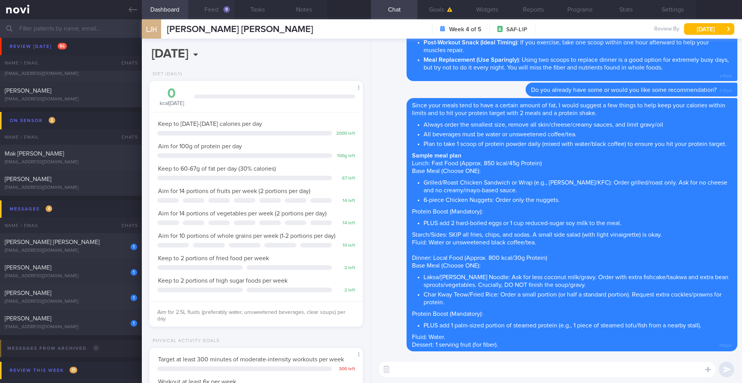
click at [270, 274] on div "Keep to [DATE]-[DATE] calories per day 2000 left Aim for 100g of protein per da…" at bounding box center [256, 218] width 213 height 213
click at [305, 11] on button "Notes" at bounding box center [304, 9] width 46 height 19
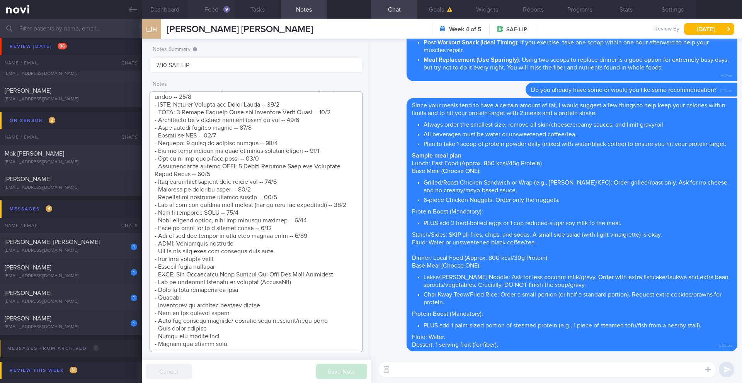
click at [187, 298] on textarea at bounding box center [256, 222] width 213 height 261
click at [296, 297] on textarea at bounding box center [256, 222] width 213 height 261
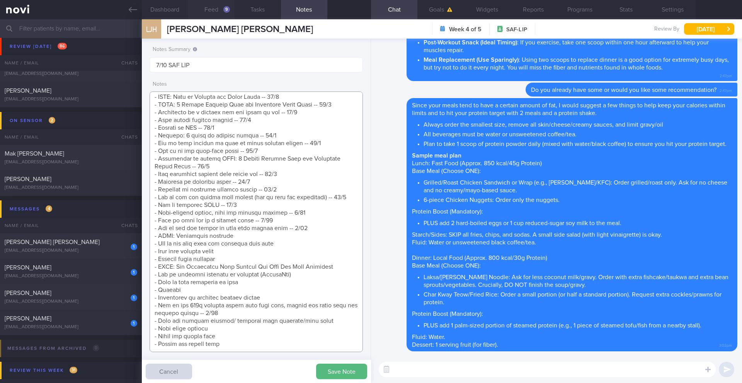
drag, startPoint x: 225, startPoint y: 305, endPoint x: 145, endPoint y: 298, distance: 80.3
click at [145, 298] on div "Notes Summary 7/10 SAF LIP Notes Save Note Cancel" at bounding box center [256, 211] width 229 height 345
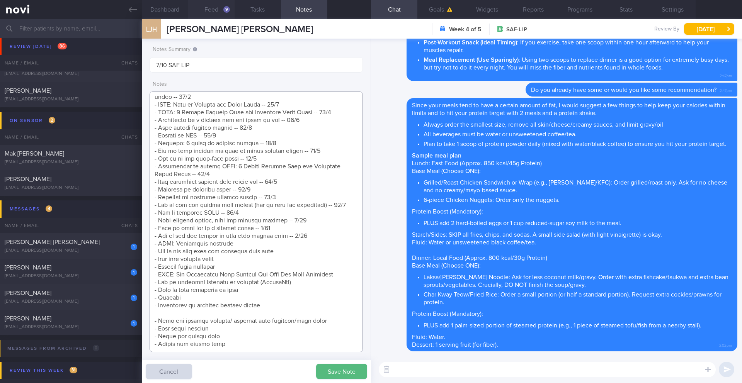
click at [312, 220] on textarea at bounding box center [256, 222] width 213 height 261
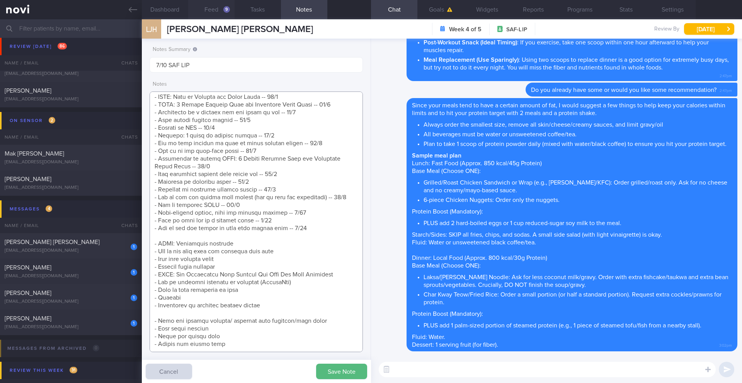
paste textarea "- How to hit 100g protein target with fast food, higher fat local food and prot…"
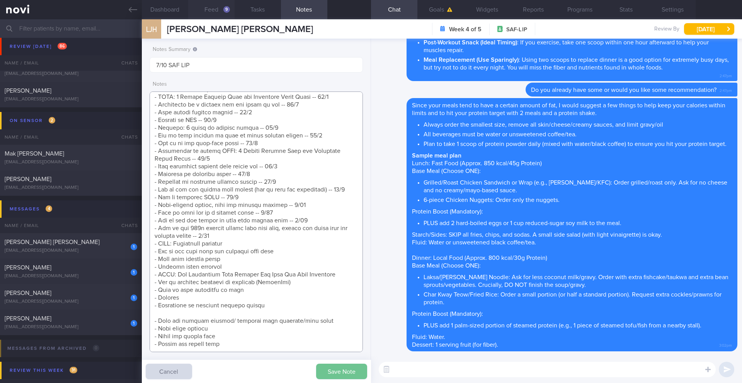
type textarea "[How Monitoring Your Glucose Can Help You Stay Energized]([URL][DOMAIN_NAME]) S…"
click at [349, 377] on button "Save Note" at bounding box center [341, 371] width 51 height 15
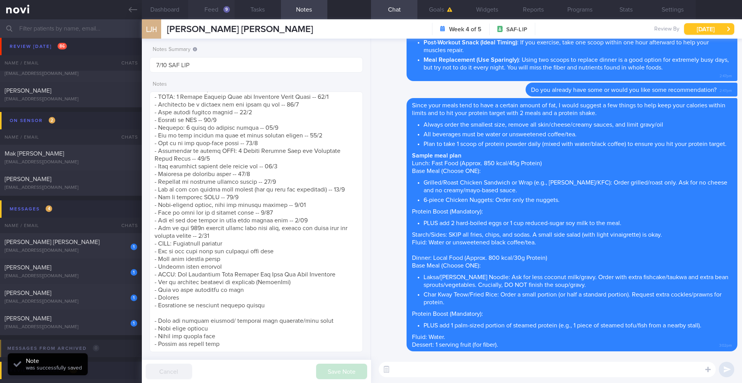
click at [712, 25] on button "[DATE]" at bounding box center [709, 29] width 50 height 12
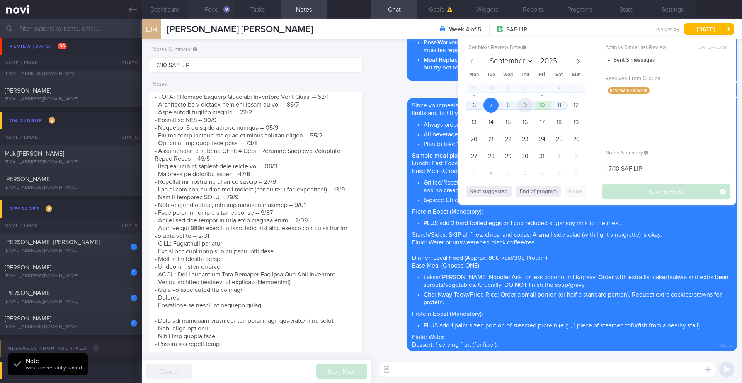
click at [521, 108] on span "9" at bounding box center [525, 105] width 15 height 15
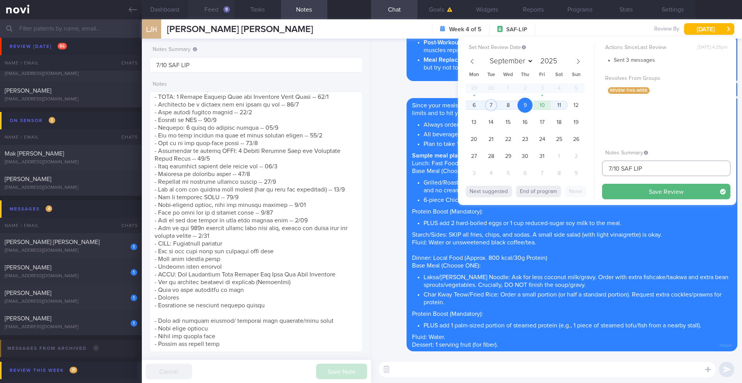
drag, startPoint x: 612, startPoint y: 169, endPoint x: 590, endPoint y: 167, distance: 21.8
click at [590, 167] on div "Set Next Review Date [DATE] September October November [DATE] Mon Tue Wed Thu F…" at bounding box center [597, 121] width 278 height 169
type input "9/10 SAF LIP"
click at [635, 192] on button "Save Review" at bounding box center [666, 191] width 128 height 15
type input "9/10 SAF LIP"
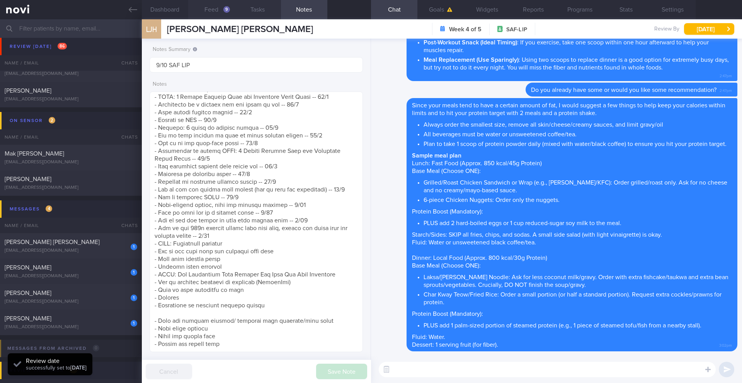
scroll to position [98, 197]
click at [110, 245] on div "[PERSON_NAME] [PERSON_NAME]" at bounding box center [70, 242] width 131 height 8
type input "13/10 Check logs"
type textarea "**Loremip dolors ame cons** (96/7/54) adi eli seddoei tempo,in utla e dol ‘Magn…"
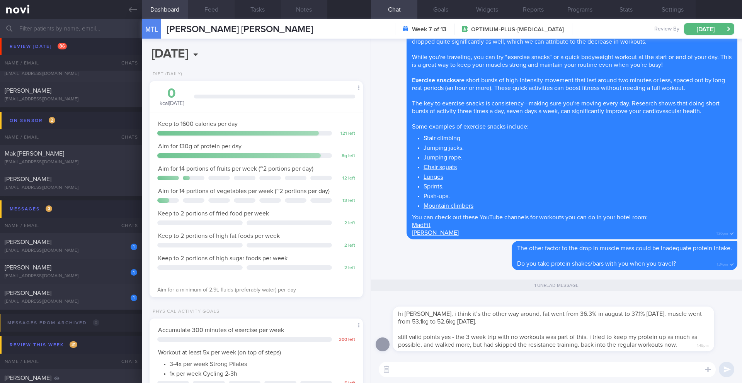
click at [301, 11] on button "Notes" at bounding box center [304, 9] width 46 height 19
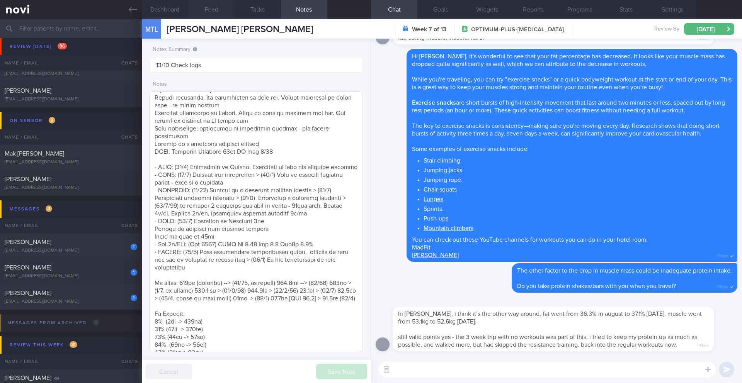
scroll to position [524, 0]
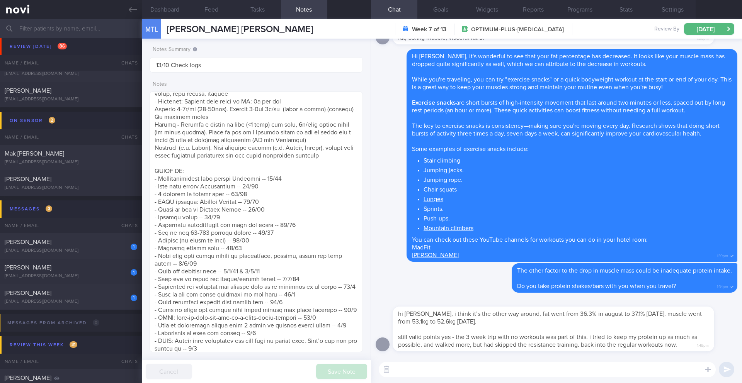
click at [450, 375] on textarea at bounding box center [547, 369] width 337 height 15
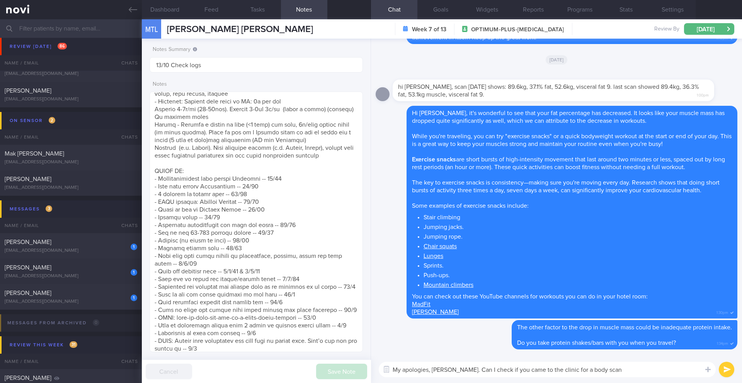
scroll to position [-144, 0]
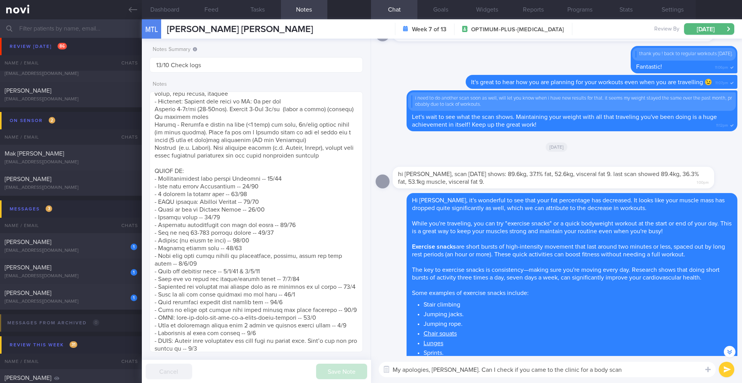
drag, startPoint x: 574, startPoint y: 371, endPoint x: 559, endPoint y: 371, distance: 14.3
click at [559, 371] on textarea "My apologies, [PERSON_NAME]. Can I check if you came to the clinic for a body s…" at bounding box center [547, 369] width 337 height 15
click at [620, 377] on textarea "My apologies, [PERSON_NAME]. Can I check if you came to the clinic for a scan" at bounding box center [547, 369] width 337 height 15
type textarea "My apologies, [PERSON_NAME]. Can I check if you came to the clinic for a scan i…"
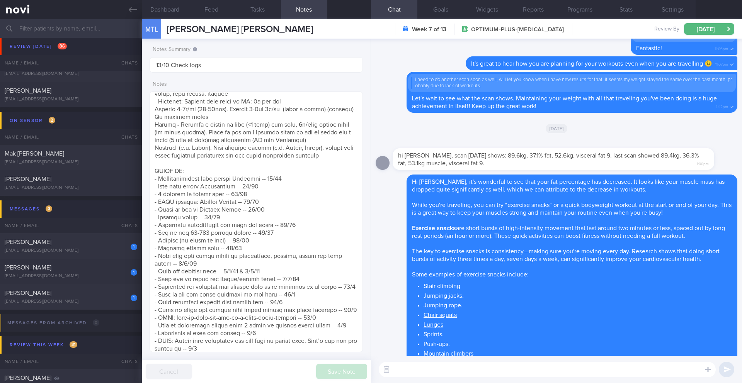
scroll to position [0, 0]
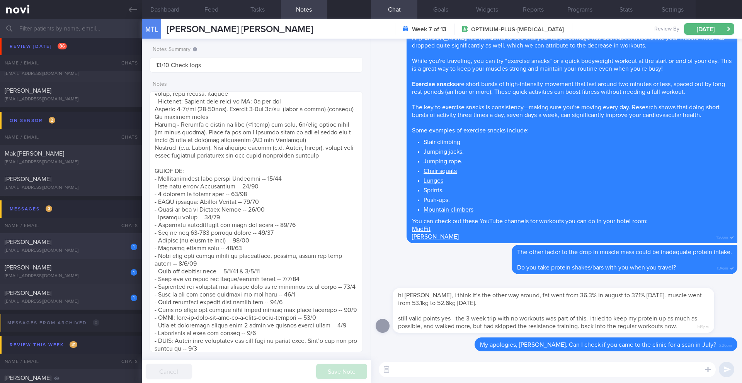
click at [102, 252] on div "[EMAIL_ADDRESS][DOMAIN_NAME]" at bounding box center [71, 251] width 133 height 6
type input "9/10 SAF LIP"
type textarea "SUPPORT NEEDED: CHALLENGE: Wt Targets: Regular Army Deskbound (tries to get up …"
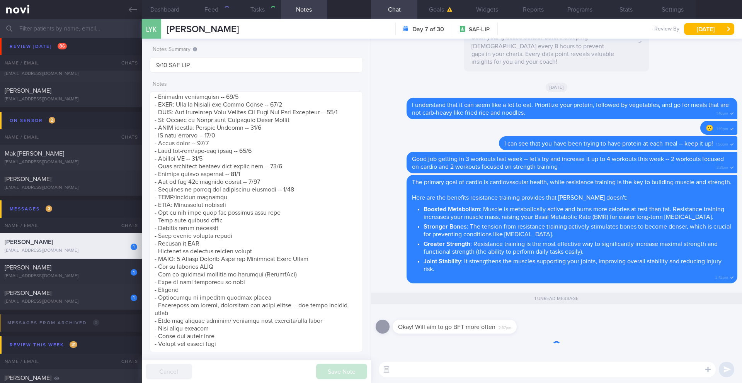
scroll to position [273, 0]
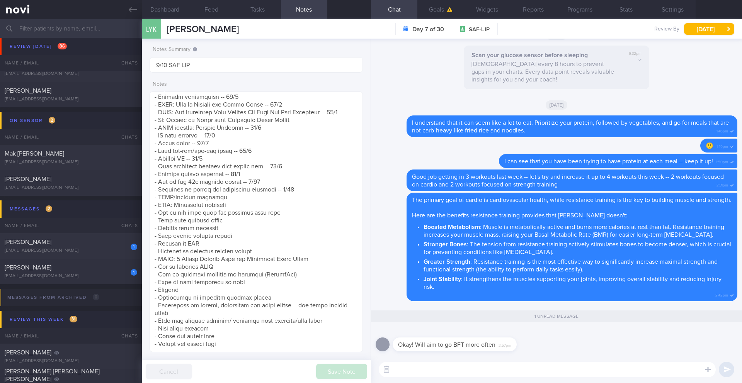
click at [491, 366] on textarea at bounding box center [547, 369] width 337 height 15
type textarea "Great!"
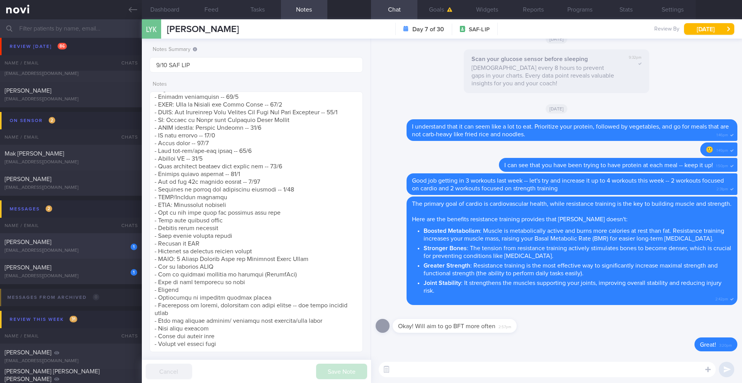
click at [34, 247] on div "1 [PERSON_NAME] [EMAIL_ADDRESS][DOMAIN_NAME]" at bounding box center [71, 245] width 142 height 15
type input "7/10 Check if got r/v appt"
type textarea "RESTRICTIONS: NO BEEF (religion) Observations: ([DATE]) Can eat healthily but a…"
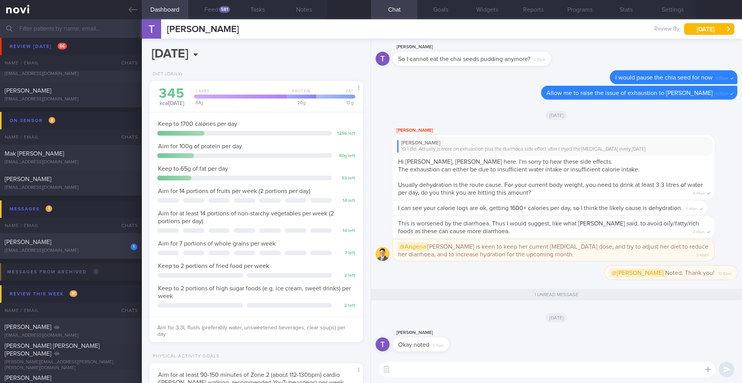
scroll to position [97, 194]
click at [33, 252] on div "[EMAIL_ADDRESS][DOMAIN_NAME]" at bounding box center [71, 251] width 133 height 6
type input "13/10 Check for logs"
type textarea "*Steps clocks may not be accurate as i dont always carry my mobile with me espe…"
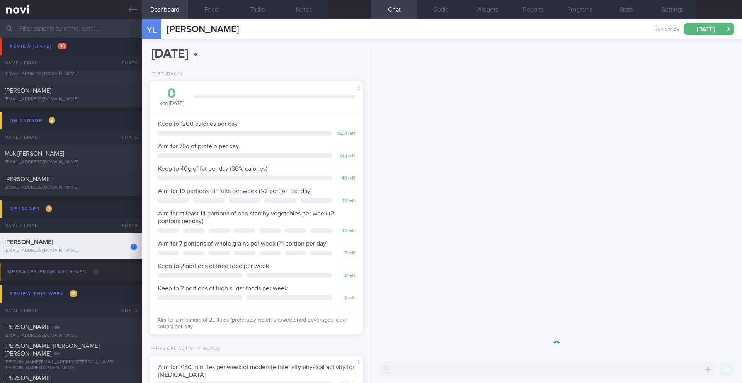
scroll to position [108, 194]
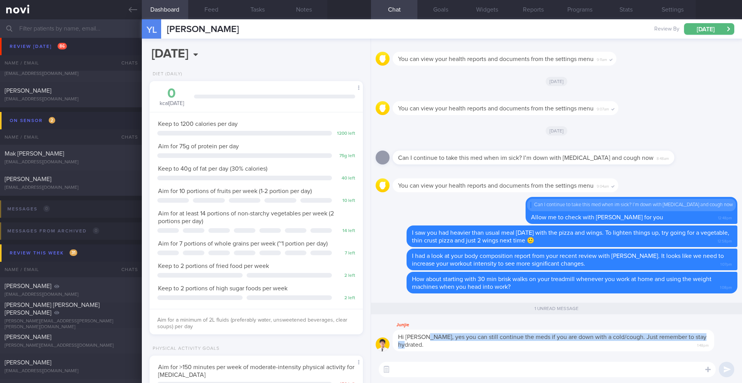
drag, startPoint x: 427, startPoint y: 338, endPoint x: 429, endPoint y: 345, distance: 6.8
click at [429, 345] on div "Hi [PERSON_NAME], yes you can still continue the meds if you are down with a co…" at bounding box center [554, 341] width 322 height 22
copy span "yes you can still continue the meds if you are down with a cold/cough. Just rem…"
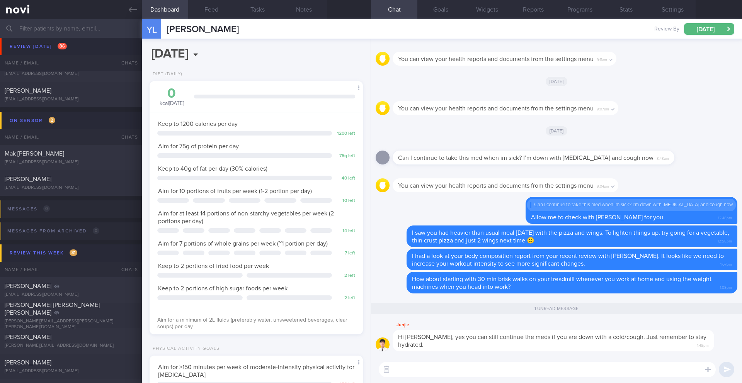
click at [651, 67] on div "You can view your health reports and documents from the settings menu 9:11am" at bounding box center [557, 57] width 362 height 28
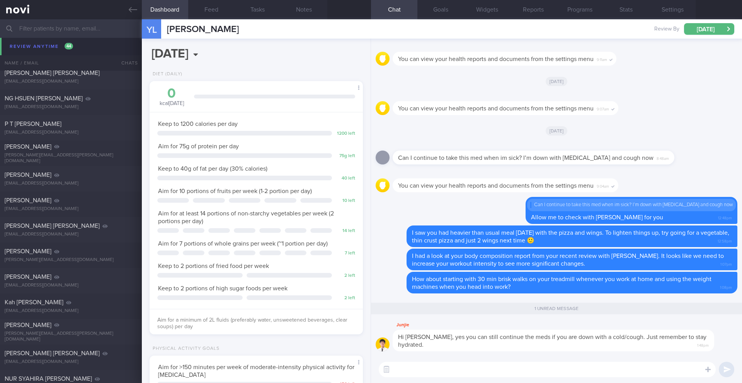
scroll to position [5731, 0]
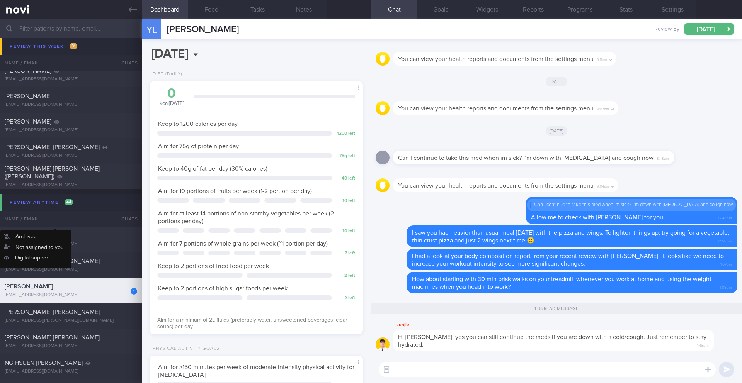
click at [75, 216] on div "Name / Email" at bounding box center [55, 218] width 111 height 15
click at [60, 341] on div "[PERSON_NAME] [PERSON_NAME]" at bounding box center [70, 338] width 131 height 8
click at [48, 350] on div "[PERSON_NAME] [PERSON_NAME] [EMAIL_ADDRESS][DOMAIN_NAME] [DATE] [DATE] OPTIMUM-…" at bounding box center [371, 342] width 742 height 26
click at [65, 337] on div "[PERSON_NAME] [PERSON_NAME]" at bounding box center [70, 338] width 131 height 8
click at [65, 338] on div "[PERSON_NAME] [PERSON_NAME]" at bounding box center [70, 338] width 131 height 8
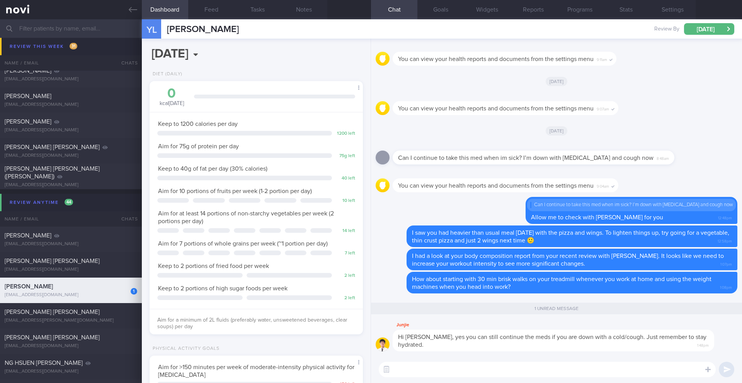
click at [65, 338] on div "[PERSON_NAME] [PERSON_NAME]" at bounding box center [70, 338] width 131 height 8
click at [64, 338] on div "[PERSON_NAME] [PERSON_NAME]" at bounding box center [70, 338] width 131 height 8
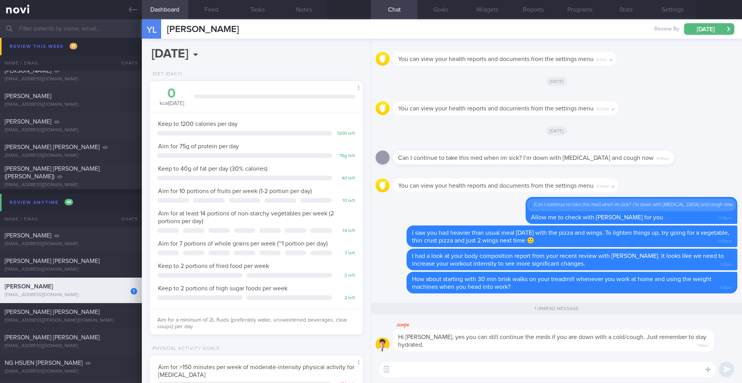
click at [64, 338] on div "[PERSON_NAME] [PERSON_NAME]" at bounding box center [70, 338] width 131 height 8
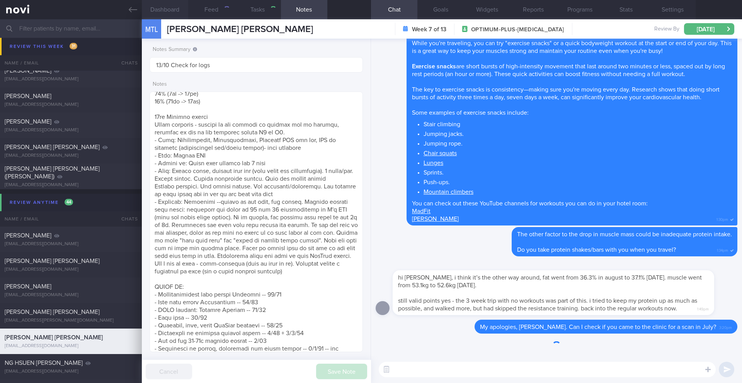
type input "13/10 Check logs"
type textarea "**Loremip dolors ame cons** (96/7/54) adi eli seddoei tempo,in utla e dol ‘Magn…"
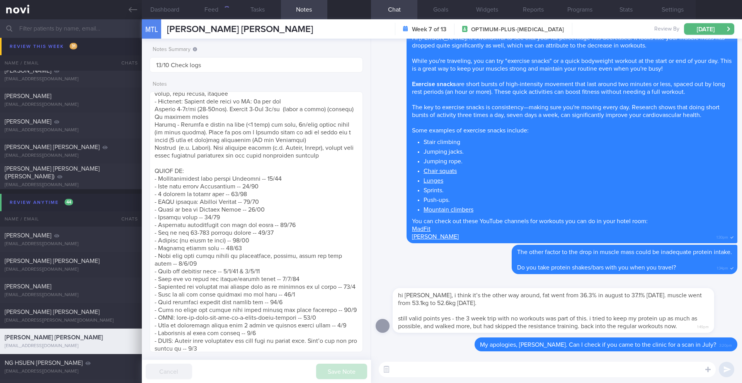
click at [78, 30] on input "text" at bounding box center [371, 28] width 742 height 19
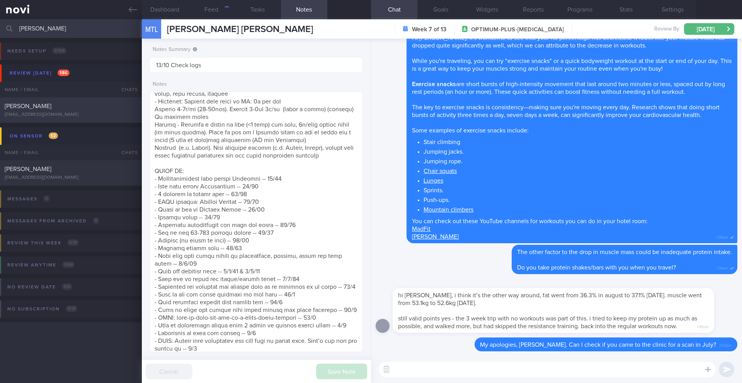
type input "[PERSON_NAME]"
click at [89, 115] on div "[EMAIL_ADDRESS][DOMAIN_NAME]" at bounding box center [71, 115] width 133 height 6
type input "6/10 SAF LIP -- AGP, comment on exercise"
type textarea "SUPPORT NEEDED: CHALLENGE: Wt Targets: [DEMOGRAPHIC_DATA] Chinese [DEMOGRAPHIC_…"
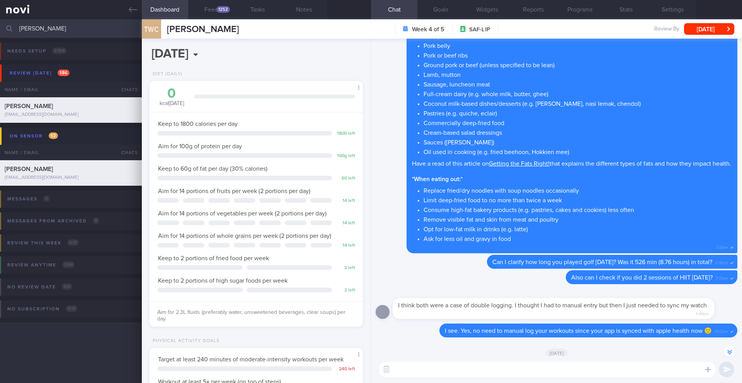
scroll to position [-1567, 0]
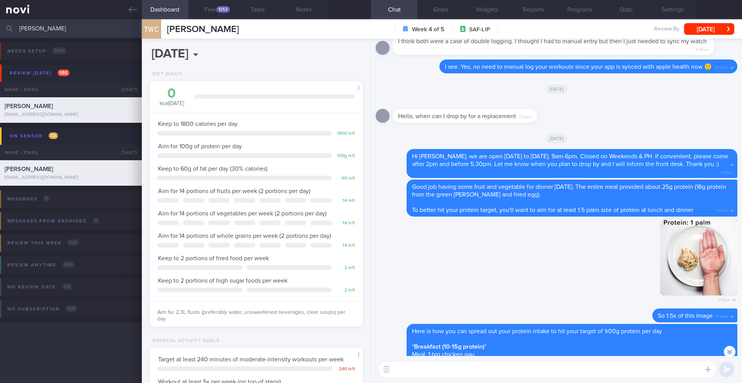
paste textarea "Lore ip d sitamet co adi eli’se doei temp inc utla 5 etdol ma ali enimad: **Min…"
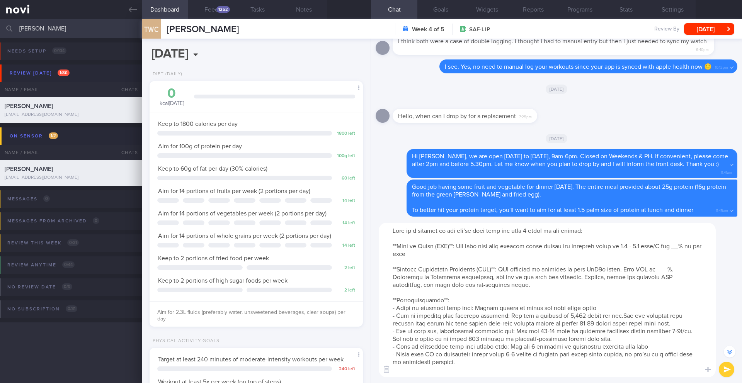
click at [393, 232] on textarea at bounding box center [547, 300] width 337 height 155
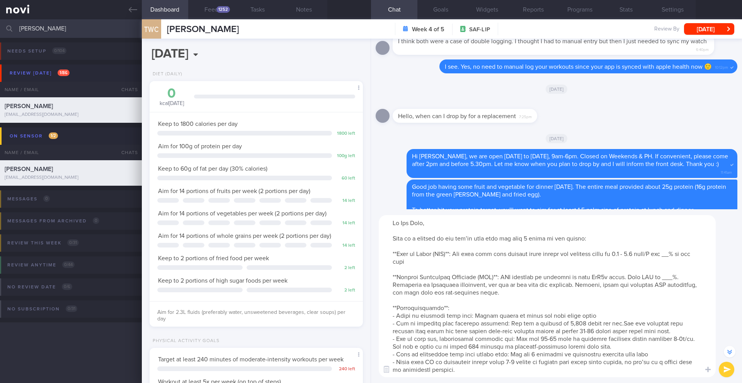
click at [684, 254] on textarea at bounding box center [547, 296] width 337 height 162
drag, startPoint x: 672, startPoint y: 280, endPoint x: 662, endPoint y: 280, distance: 9.3
click at [662, 280] on textarea at bounding box center [547, 296] width 337 height 162
click at [438, 223] on textarea at bounding box center [547, 296] width 337 height 162
click at [611, 238] on textarea at bounding box center [547, 296] width 337 height 162
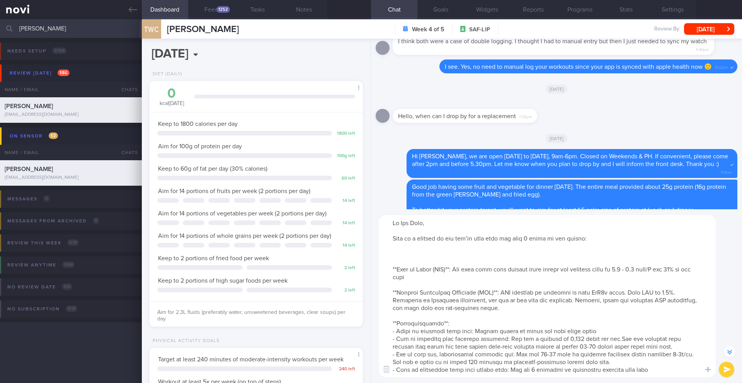
paste textarea "Note: Sensor was actively scanned [<70]%% of the time ([<5] average scans/views…"
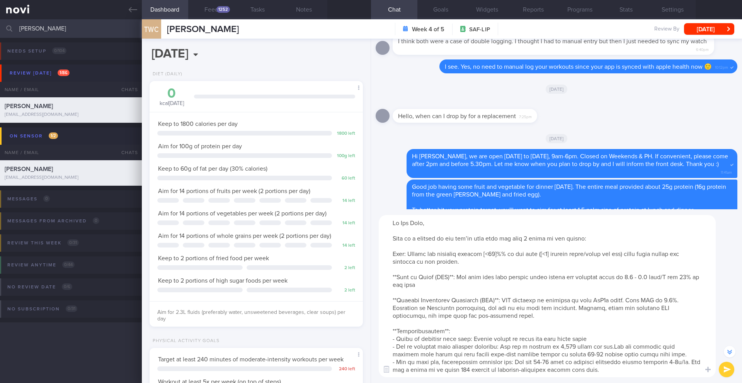
drag, startPoint x: 502, startPoint y: 255, endPoint x: 488, endPoint y: 255, distance: 14.3
click at [488, 255] on textarea at bounding box center [547, 296] width 337 height 162
drag, startPoint x: 533, startPoint y: 255, endPoint x: 623, endPoint y: 254, distance: 90.1
click at [623, 254] on textarea at bounding box center [547, 296] width 337 height 162
drag, startPoint x: 626, startPoint y: 254, endPoint x: 540, endPoint y: 254, distance: 86.2
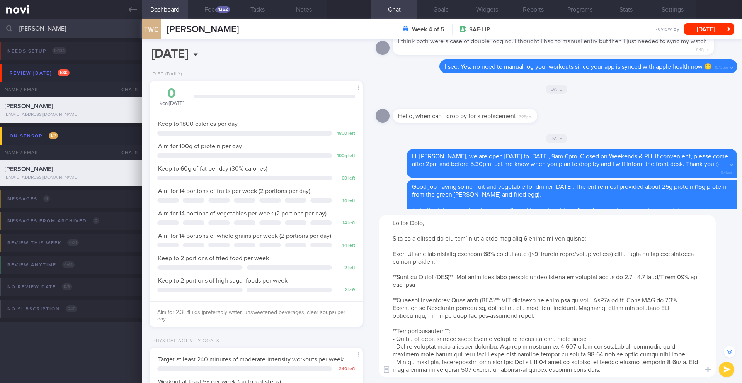
click at [540, 254] on textarea at bounding box center [547, 296] width 337 height 162
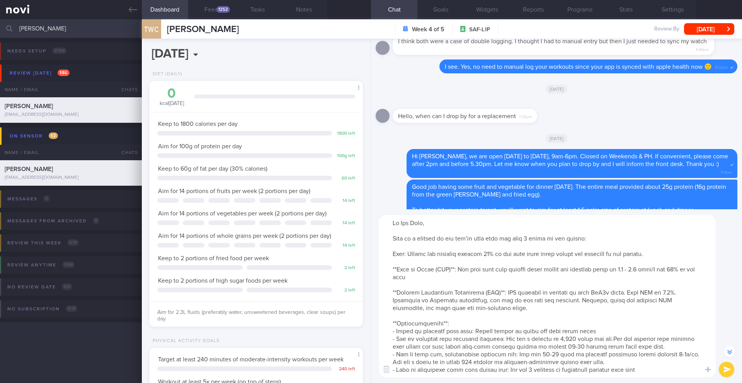
drag, startPoint x: 411, startPoint y: 255, endPoint x: 667, endPoint y: 252, distance: 255.9
click at [667, 252] on textarea at bounding box center [547, 296] width 337 height 162
click at [590, 253] on textarea at bounding box center [547, 296] width 337 height 162
drag, startPoint x: 530, startPoint y: 255, endPoint x: 409, endPoint y: 254, distance: 121.0
click at [409, 254] on textarea at bounding box center [547, 296] width 337 height 162
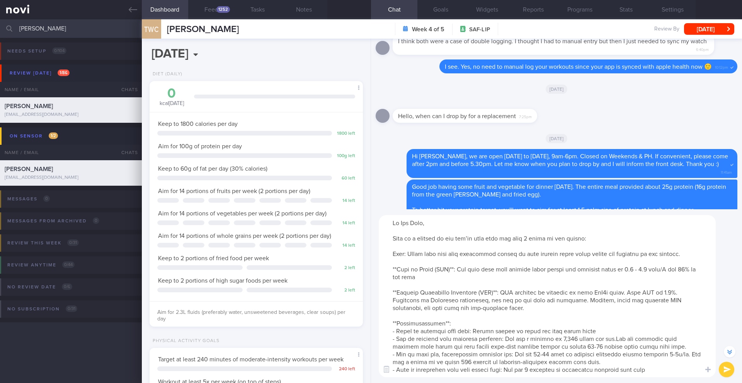
click at [441, 255] on textarea at bounding box center [547, 296] width 337 height 162
click at [487, 257] on textarea at bounding box center [547, 296] width 337 height 162
drag, startPoint x: 419, startPoint y: 259, endPoint x: 393, endPoint y: 257, distance: 25.9
click at [393, 257] on textarea at bounding box center [547, 296] width 337 height 162
paste textarea "everal days with a significant amount of data missing, which may affect the acc…"
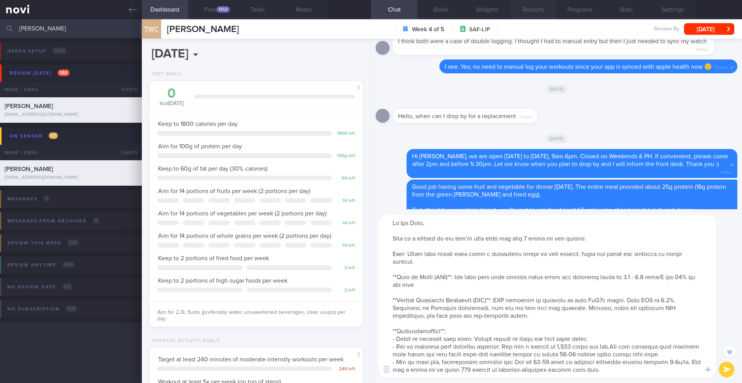
type textarea "Lo Ips Dolo, Sita co a elitsed do eiu tem’in utla etdo mag aliq 3 enima mi ven …"
click at [229, 17] on button "Feed 1252" at bounding box center [211, 9] width 46 height 19
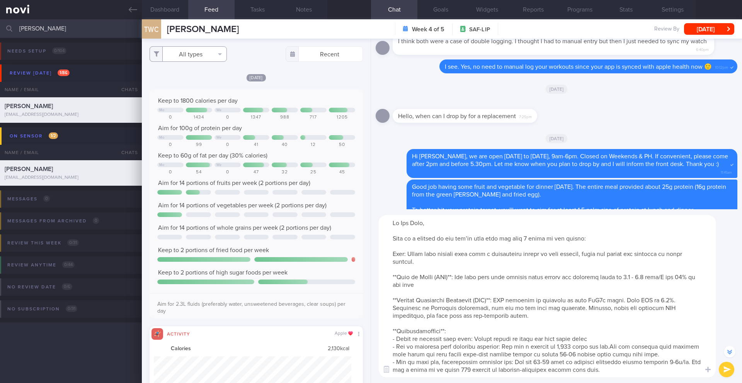
click at [192, 61] on button "All types" at bounding box center [188, 53] width 77 height 15
click at [194, 78] on button "Activity" at bounding box center [188, 81] width 77 height 12
checkbox input "false"
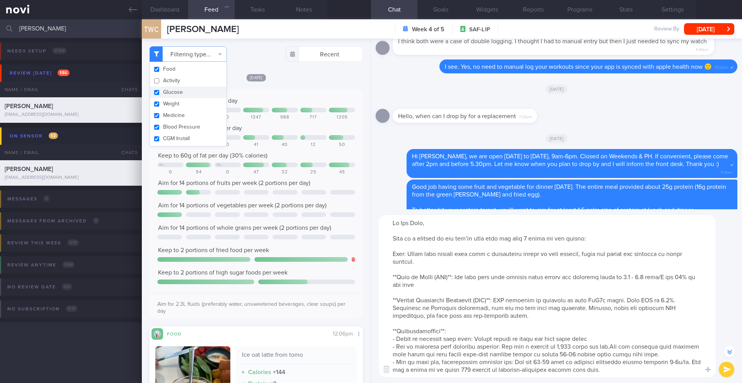
click at [283, 121] on div "Keep to 1800 calories per day Mo We 0 1434 0 1347 988 717 1205 Aim for 100g of …" at bounding box center [256, 207] width 198 height 220
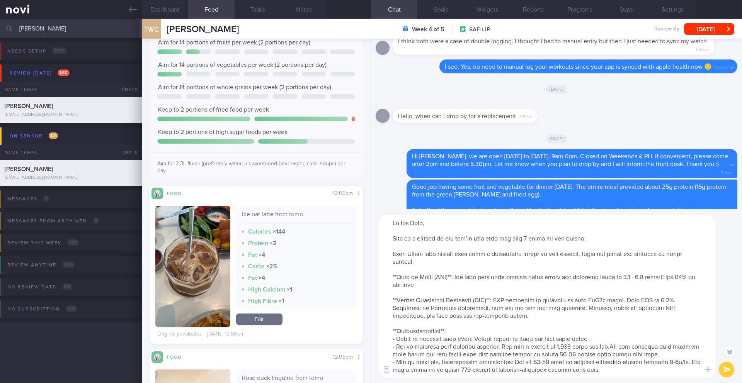
scroll to position [386424, 386325]
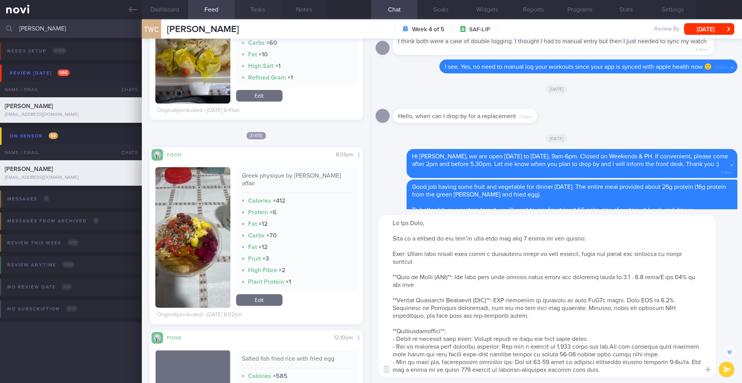
drag, startPoint x: 158, startPoint y: 8, endPoint x: 238, endPoint y: 17, distance: 79.7
click at [159, 8] on button "Dashboard" at bounding box center [165, 9] width 46 height 19
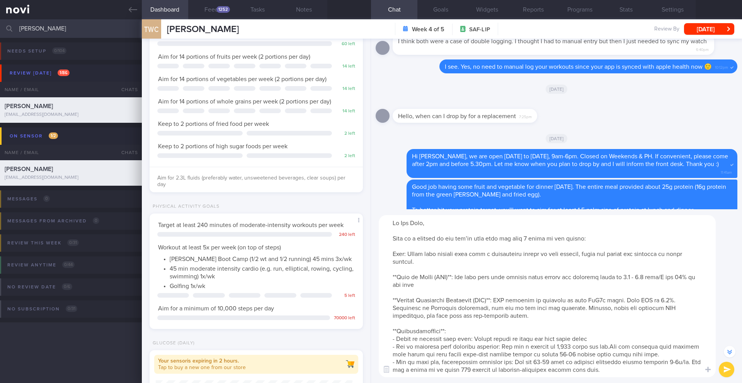
drag, startPoint x: 560, startPoint y: 349, endPoint x: 560, endPoint y: 329, distance: 19.7
click at [560, 349] on textarea at bounding box center [547, 296] width 337 height 162
click at [534, 364] on textarea at bounding box center [547, 296] width 337 height 162
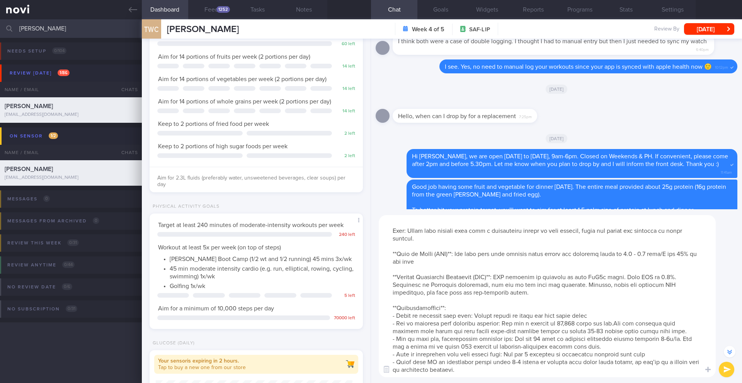
drag, startPoint x: 445, startPoint y: 371, endPoint x: 441, endPoint y: 371, distance: 3.9
click at [441, 371] on textarea at bounding box center [547, 296] width 337 height 162
click at [463, 334] on textarea at bounding box center [547, 296] width 337 height 162
click at [445, 339] on textarea at bounding box center [547, 296] width 337 height 162
type textarea "Lo Ips Dolo, Sita co a elitsed do eiu tem’in utla etdo mag aliq 5 enima mi ven …"
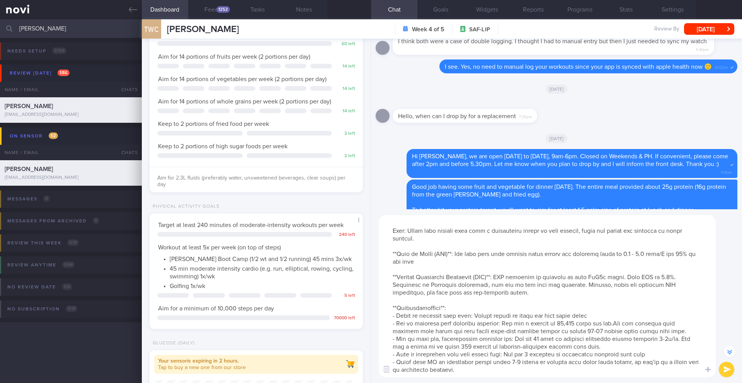
click at [722, 372] on button "submit" at bounding box center [726, 369] width 15 height 15
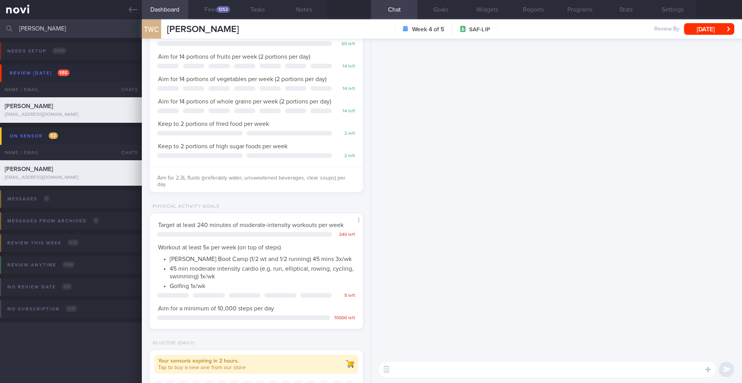
scroll to position [0, 0]
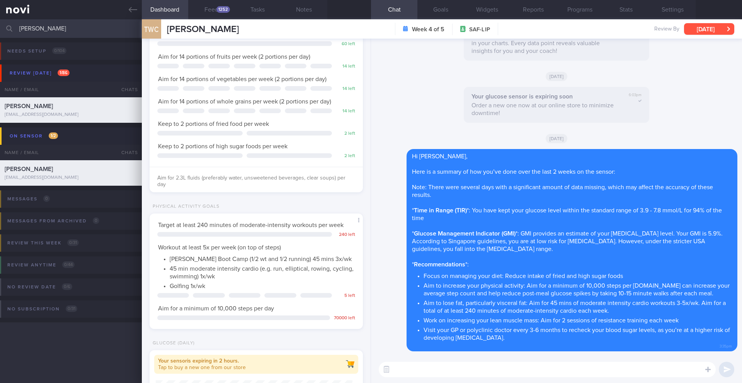
click at [700, 29] on button "[DATE]" at bounding box center [709, 29] width 50 height 12
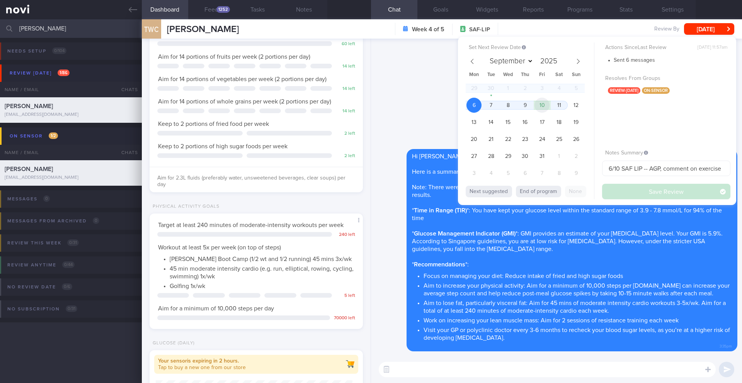
click at [538, 108] on span "10" at bounding box center [542, 105] width 15 height 15
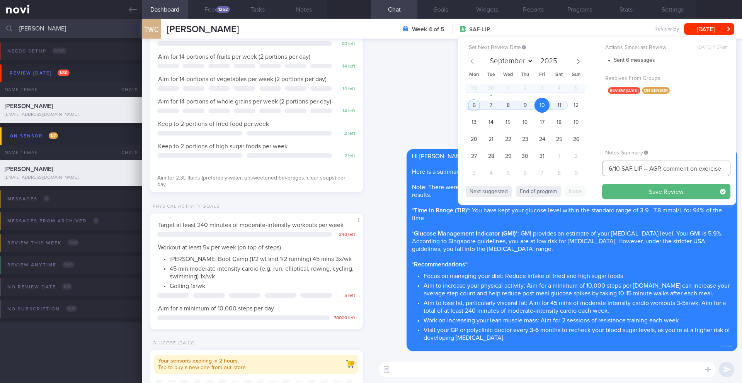
drag, startPoint x: 612, startPoint y: 170, endPoint x: 597, endPoint y: 166, distance: 15.2
click at [597, 166] on div "Set Next Review Date [DATE] September October November [DATE] Mon Tue Wed Thu F…" at bounding box center [597, 121] width 278 height 169
drag, startPoint x: 666, startPoint y: 170, endPoint x: 653, endPoint y: 169, distance: 12.4
click at [653, 170] on input "10/10 SAF LIP -- AGP, comment on exercise" at bounding box center [666, 168] width 128 height 15
type input "10/10 SAF LIP -- comment on exercise"
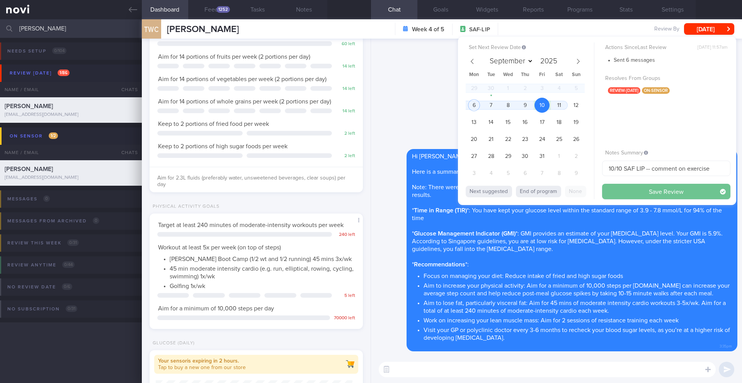
click at [625, 192] on button "Save Review" at bounding box center [666, 191] width 128 height 15
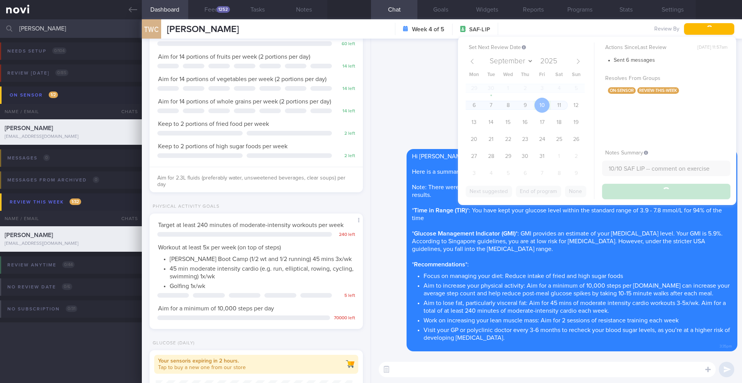
type input "10/10 SAF LIP -- comment on exercise"
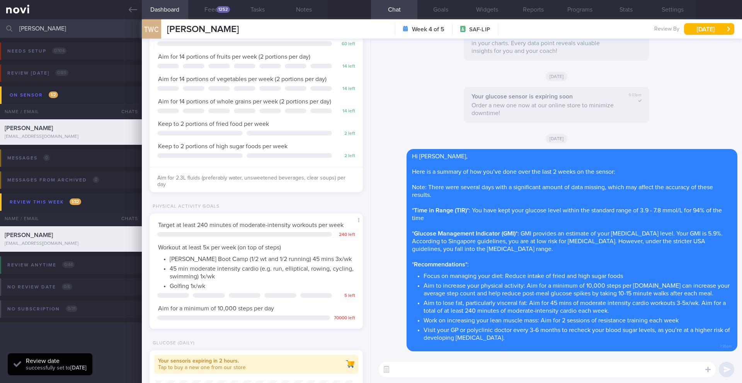
scroll to position [126, 201]
drag, startPoint x: 228, startPoint y: 29, endPoint x: 166, endPoint y: 31, distance: 61.9
click at [166, 31] on div "TWC Tan Wei [PERSON_NAME] [PERSON_NAME] [EMAIL_ADDRESS][DOMAIN_NAME] Week 4 of …" at bounding box center [442, 28] width 600 height 19
copy span "[PERSON_NAME]"
click at [218, 16] on button "Feed 1252" at bounding box center [211, 9] width 46 height 19
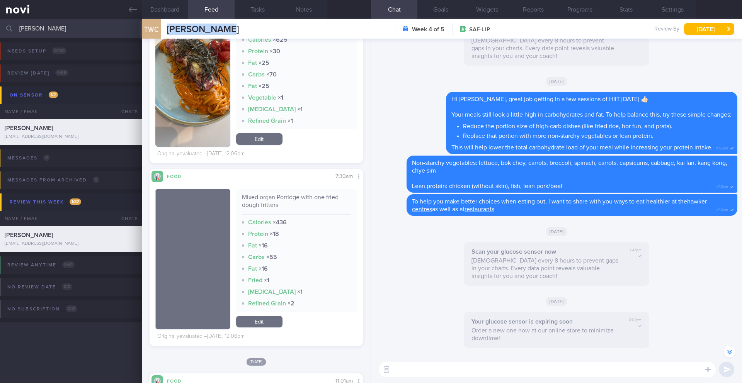
scroll to position [501, 0]
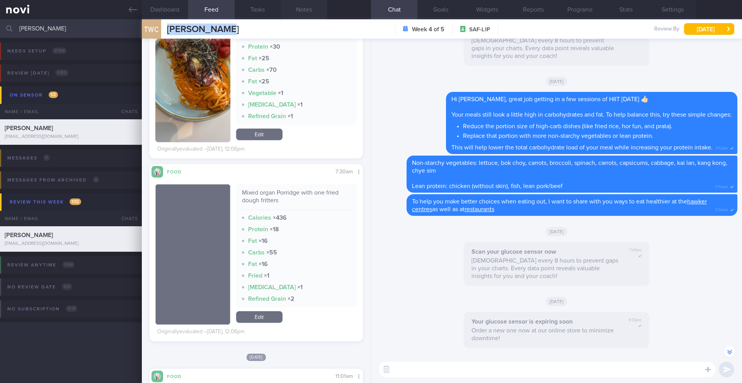
click at [308, 11] on button "Notes" at bounding box center [304, 9] width 46 height 19
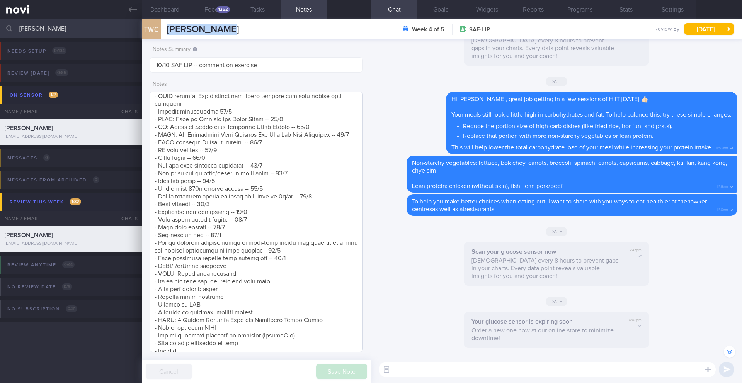
scroll to position [203, 0]
click at [217, 10] on div "1252" at bounding box center [223, 9] width 14 height 7
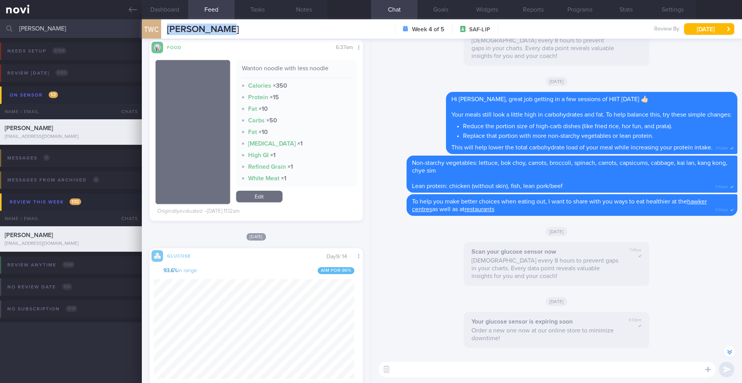
scroll to position [1860, 0]
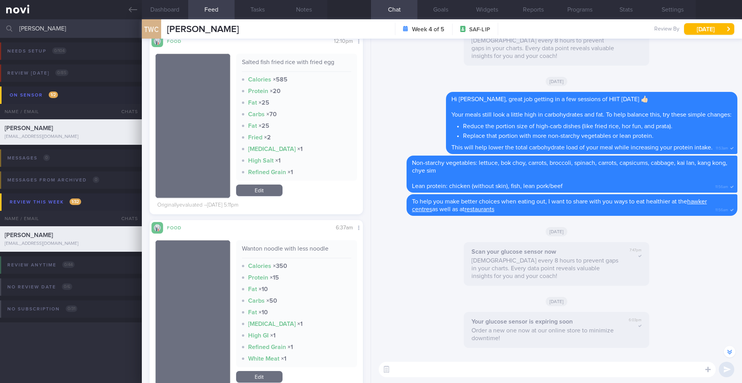
click at [440, 363] on textarea at bounding box center [547, 369] width 337 height 15
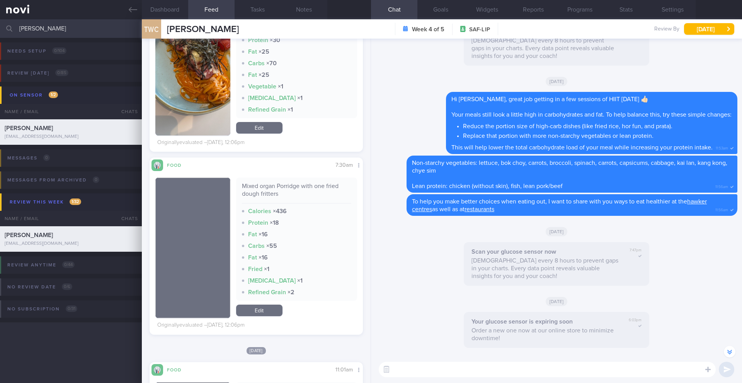
scroll to position [119, 0]
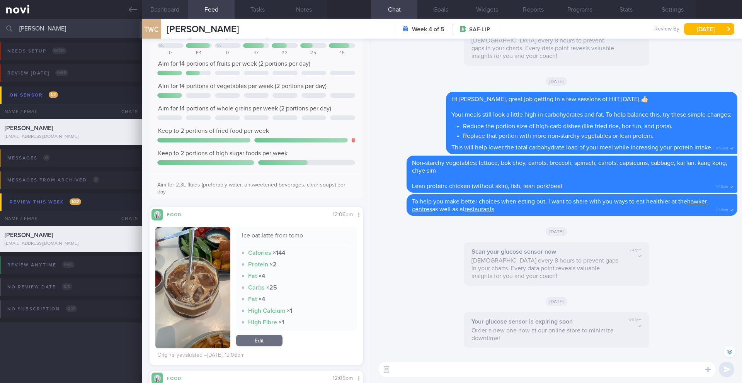
click at [160, 12] on button "Dashboard" at bounding box center [165, 9] width 46 height 19
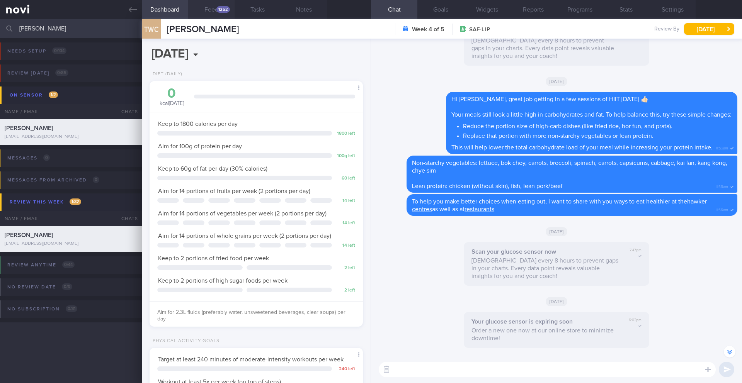
click at [204, 14] on button "Feed 1252" at bounding box center [211, 9] width 46 height 19
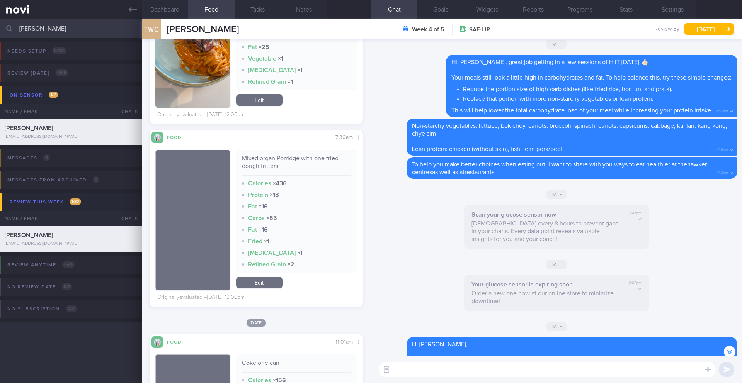
scroll to position [-238, 0]
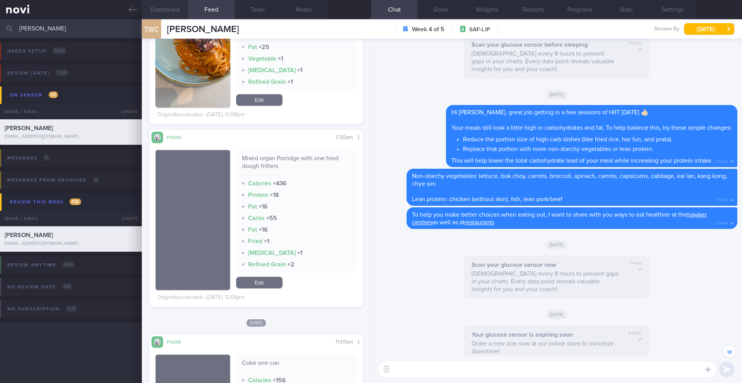
click at [163, 12] on button "Dashboard" at bounding box center [165, 9] width 46 height 19
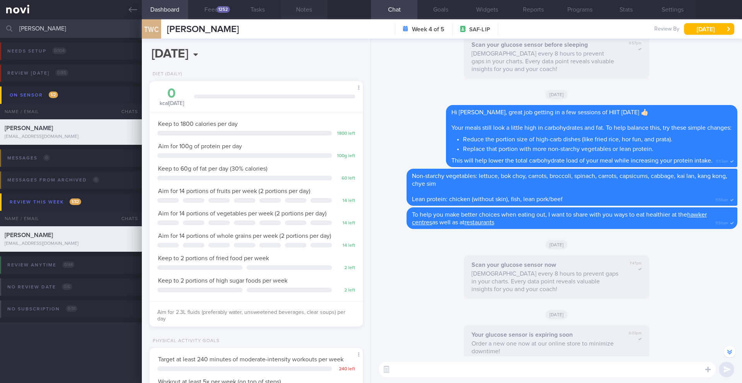
click at [300, 11] on button "Notes" at bounding box center [304, 9] width 46 height 19
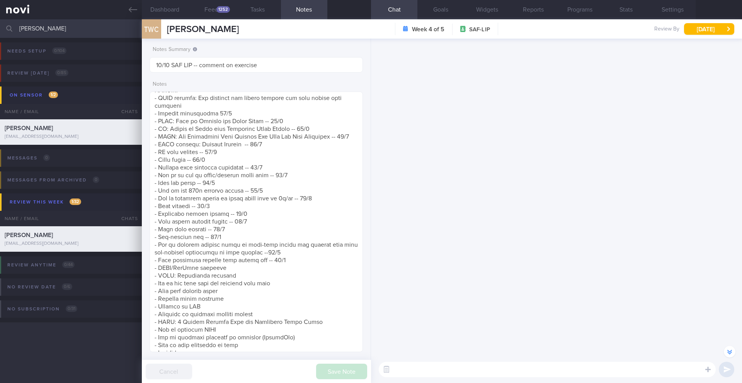
scroll to position [-3537, 0]
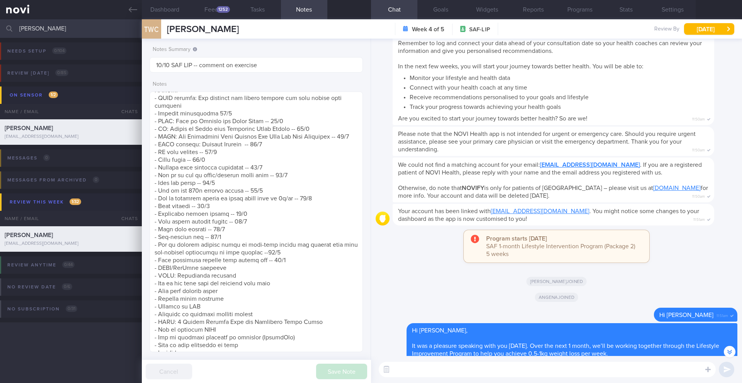
click at [632, 372] on textarea at bounding box center [547, 369] width 337 height 15
drag, startPoint x: 399, startPoint y: 371, endPoint x: 373, endPoint y: 369, distance: 26.0
click at [373, 370] on div "To give you an idea of the type of balanced meals you want to have To give you …" at bounding box center [556, 369] width 371 height 27
drag, startPoint x: 536, startPoint y: 370, endPoint x: 472, endPoint y: 365, distance: 64.8
click at [472, 366] on textarea "Here are a few examples of give you an idea of the type of balanced meals you w…" at bounding box center [547, 369] width 337 height 15
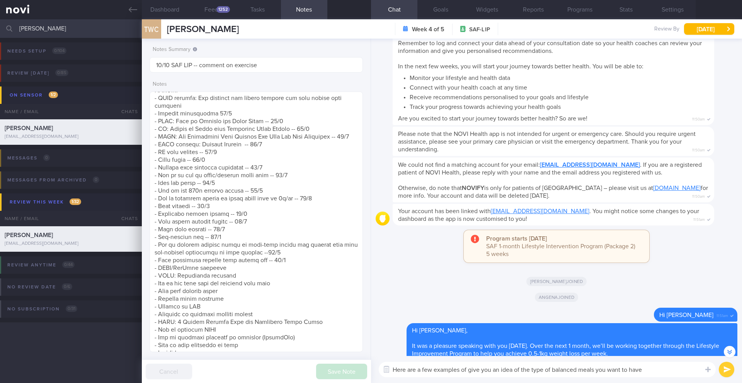
click at [472, 365] on textarea "Here are a few examples of give you an idea of the type of balanced meals you w…" at bounding box center [547, 369] width 337 height 15
click at [547, 371] on textarea "Here are a few examples of give you an idea of the type of balanced meals you w…" at bounding box center [547, 369] width 337 height 15
drag, startPoint x: 552, startPoint y: 370, endPoint x: 467, endPoint y: 368, distance: 85.4
click at [467, 368] on textarea "Here are a few examples of give you an idea of the type of balanced meals you w…" at bounding box center [547, 369] width 337 height 15
click at [591, 367] on textarea "Here are a few examples of balanced meals you want to have" at bounding box center [547, 369] width 337 height 15
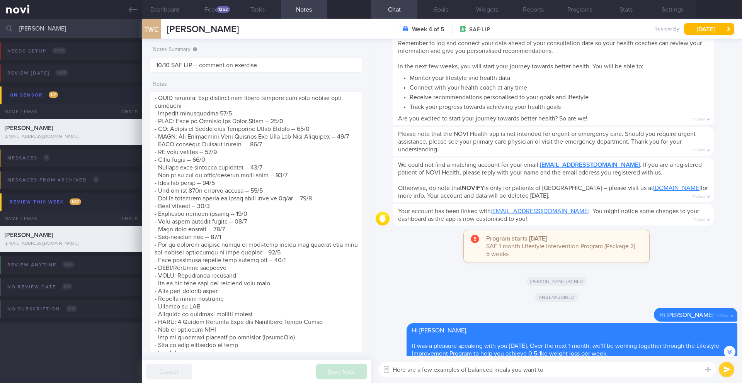
drag, startPoint x: 513, startPoint y: 370, endPoint x: 561, endPoint y: 370, distance: 48.3
click at [561, 370] on textarea "Here are a few examples of balanced meals you want to" at bounding box center [547, 369] width 337 height 15
type textarea "Here are a few examples of balanced meals for you to have a better understandin…"
click at [724, 369] on button "submit" at bounding box center [726, 369] width 15 height 15
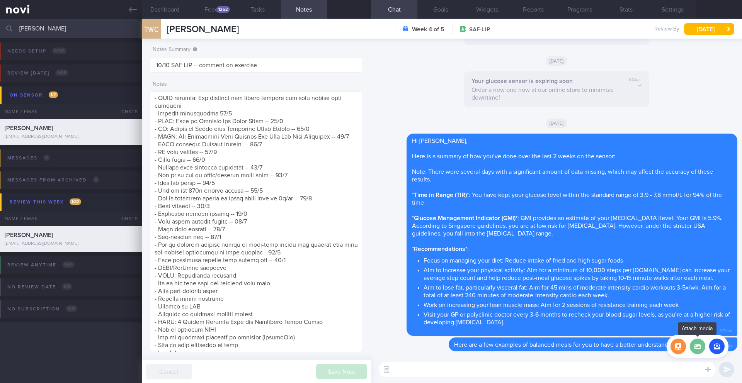
click at [700, 349] on label at bounding box center [697, 346] width 15 height 15
click at [0, 0] on input "file" at bounding box center [0, 0] width 0 height 0
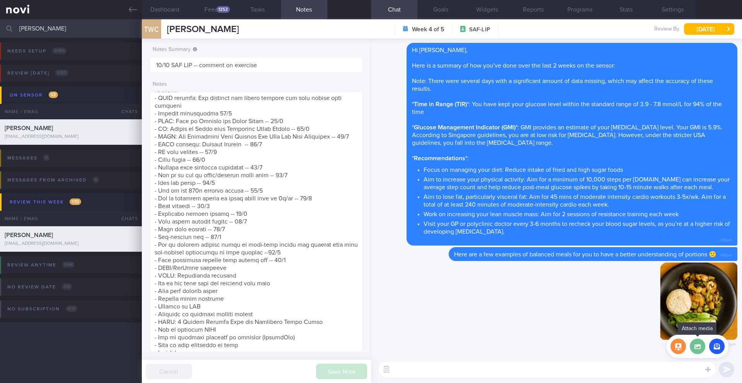
click at [698, 351] on label at bounding box center [697, 346] width 15 height 15
click at [0, 0] on input "file" at bounding box center [0, 0] width 0 height 0
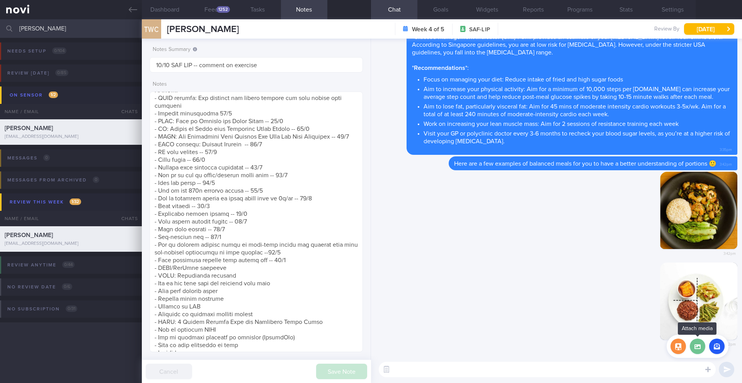
click at [697, 349] on label at bounding box center [697, 346] width 15 height 15
click at [0, 0] on input "file" at bounding box center [0, 0] width 0 height 0
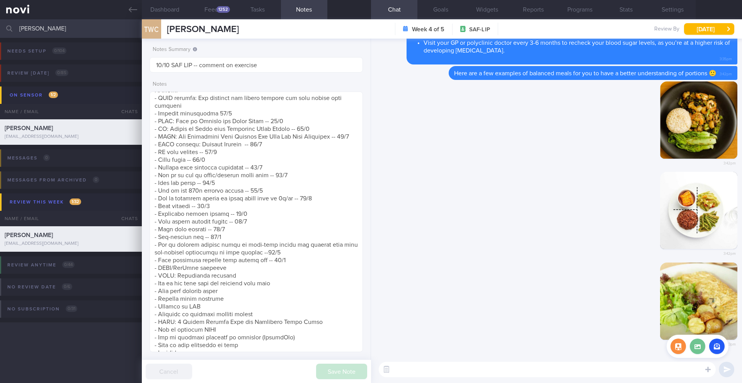
click at [700, 352] on label at bounding box center [697, 346] width 15 height 15
click at [0, 0] on input "file" at bounding box center [0, 0] width 0 height 0
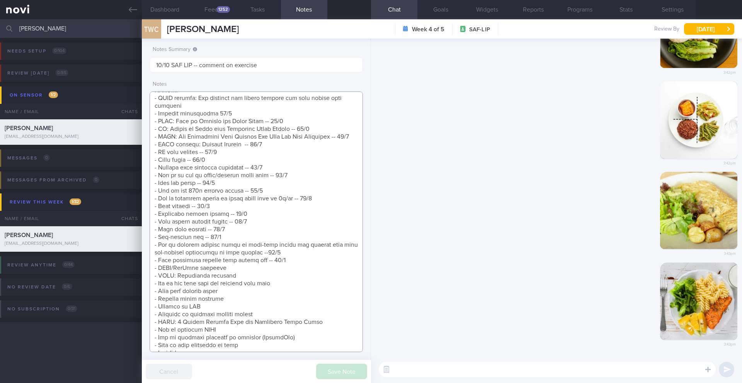
click at [313, 271] on textarea at bounding box center [256, 222] width 213 height 261
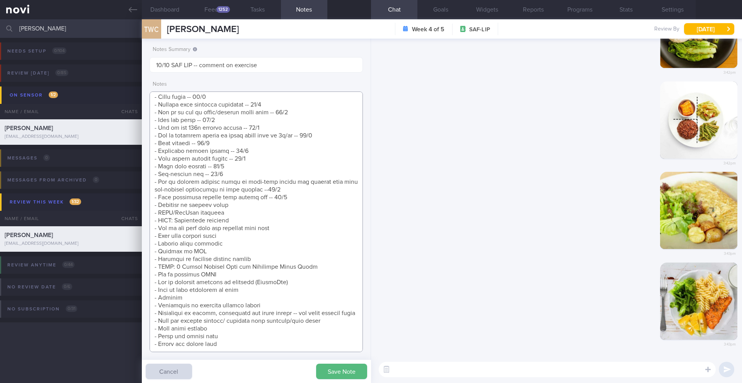
click at [158, 190] on textarea at bounding box center [256, 222] width 213 height 261
click at [162, 189] on textarea at bounding box center [256, 222] width 213 height 261
click at [266, 192] on textarea at bounding box center [256, 222] width 213 height 261
type textarea "SUPPORT NEEDED: CHALLENGE: Wt Targets: [DEMOGRAPHIC_DATA] Chinese [DEMOGRAPHIC_…"
click at [345, 370] on button "Save Note" at bounding box center [341, 371] width 51 height 15
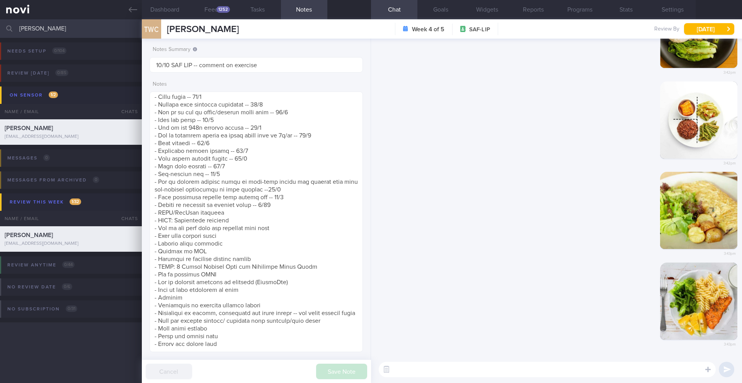
drag, startPoint x: 61, startPoint y: 32, endPoint x: 17, endPoint y: 29, distance: 44.9
click at [17, 29] on div "[PERSON_NAME] Assigned patients Assigned patients All active patients Archived …" at bounding box center [371, 28] width 742 height 19
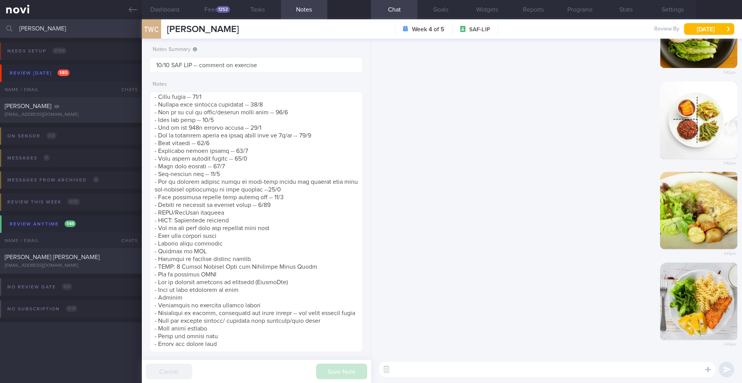
type input "[PERSON_NAME]"
click at [83, 285] on div "No review date 0 / 6 Name / Email Chats Review By Last Reviewed Active Program …" at bounding box center [371, 292] width 742 height 37
